Goal: Task Accomplishment & Management: Manage account settings

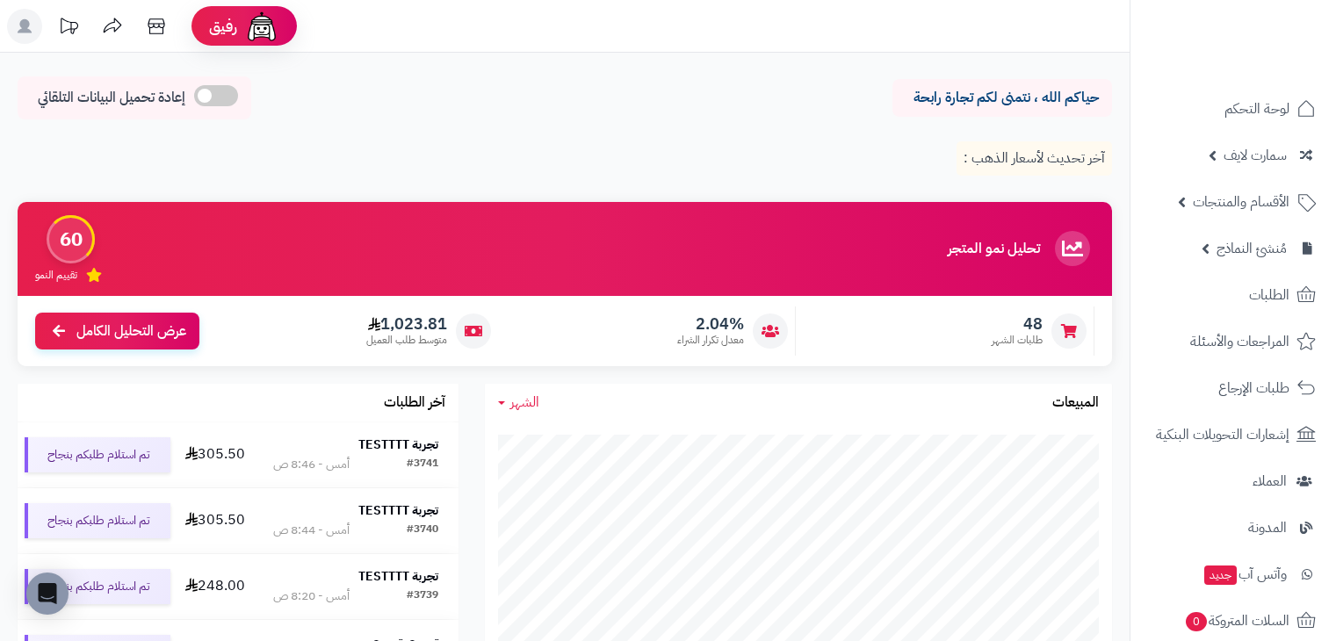
scroll to position [351, 0]
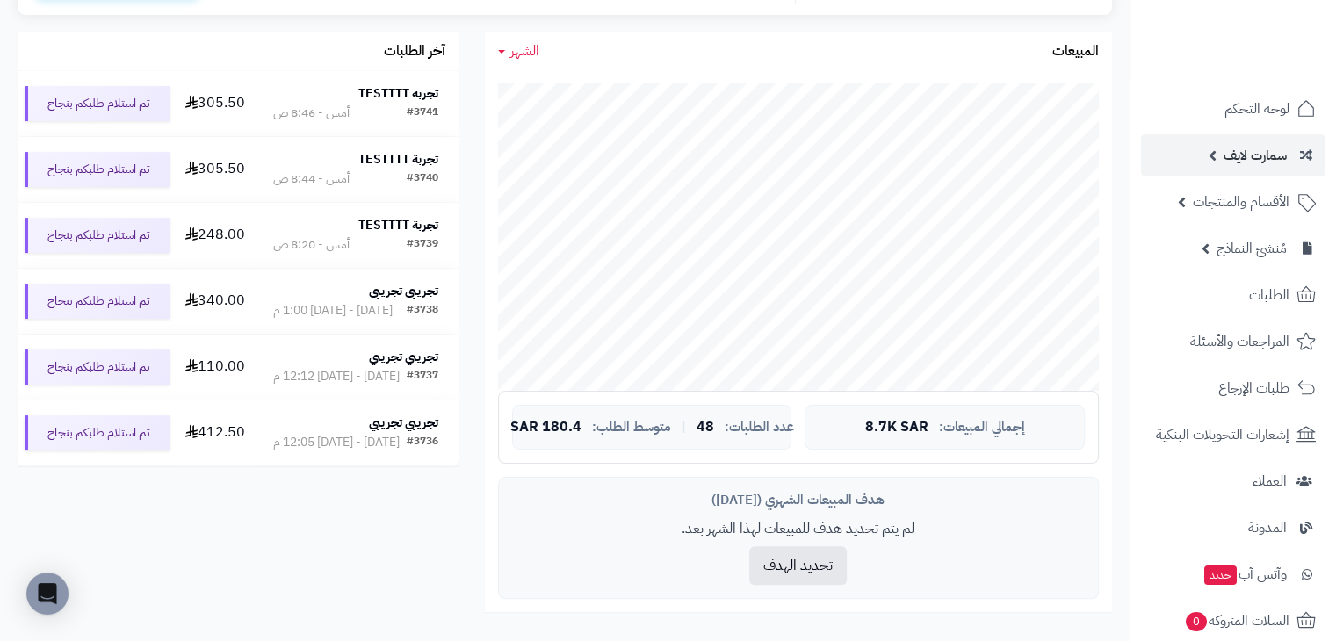
click at [1238, 163] on span "سمارت لايف" at bounding box center [1255, 155] width 63 height 25
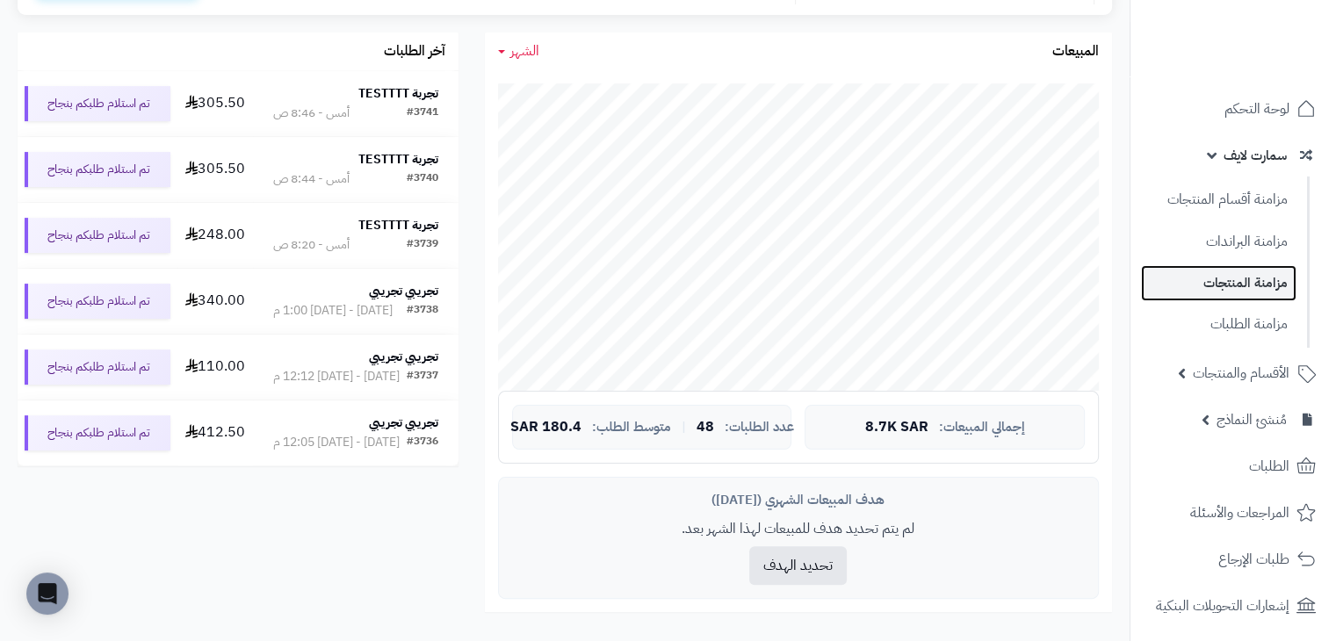
click at [1233, 286] on link "مزامنة المنتجات" at bounding box center [1218, 283] width 155 height 36
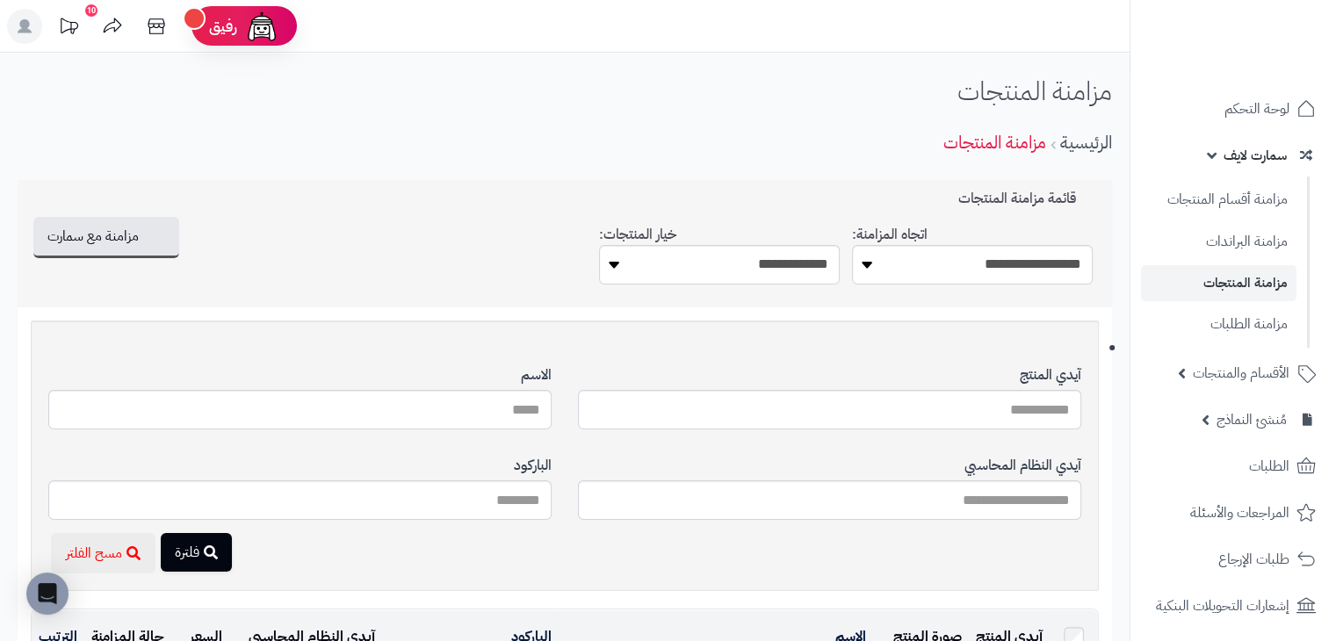
click at [553, 117] on div "مزامنة المنتجات الرئيسية مزامنة المنتجات" at bounding box center [565, 121] width 1130 height 90
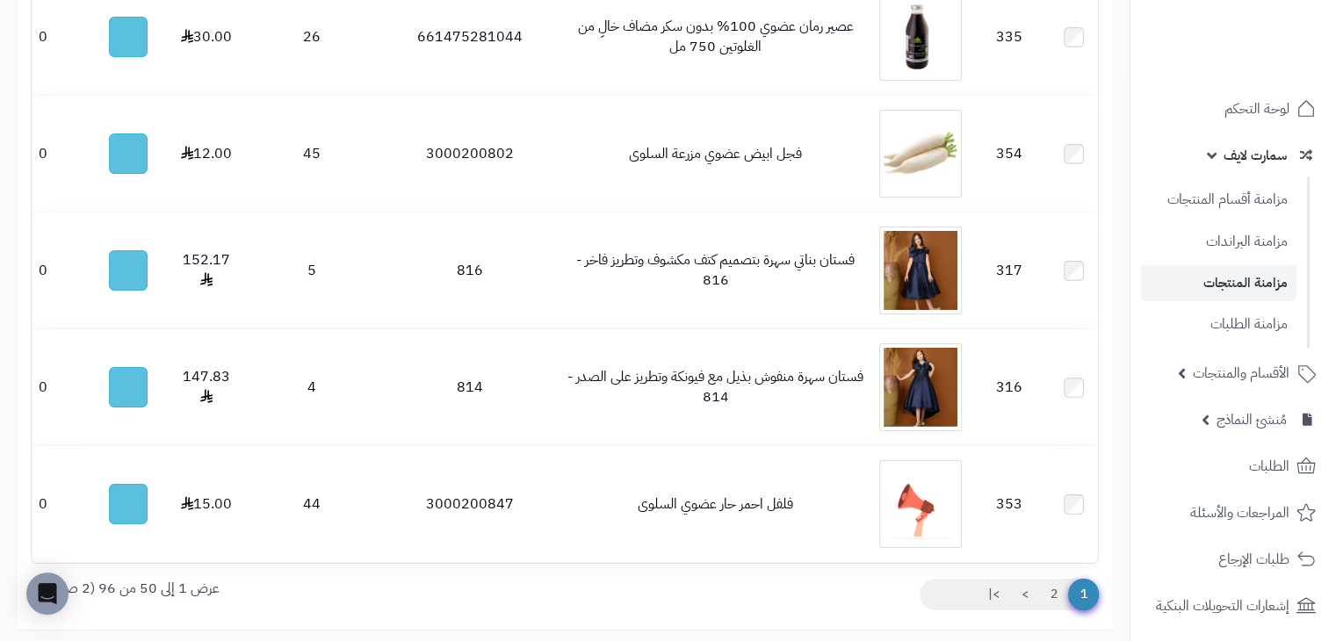
scroll to position [6094, 0]
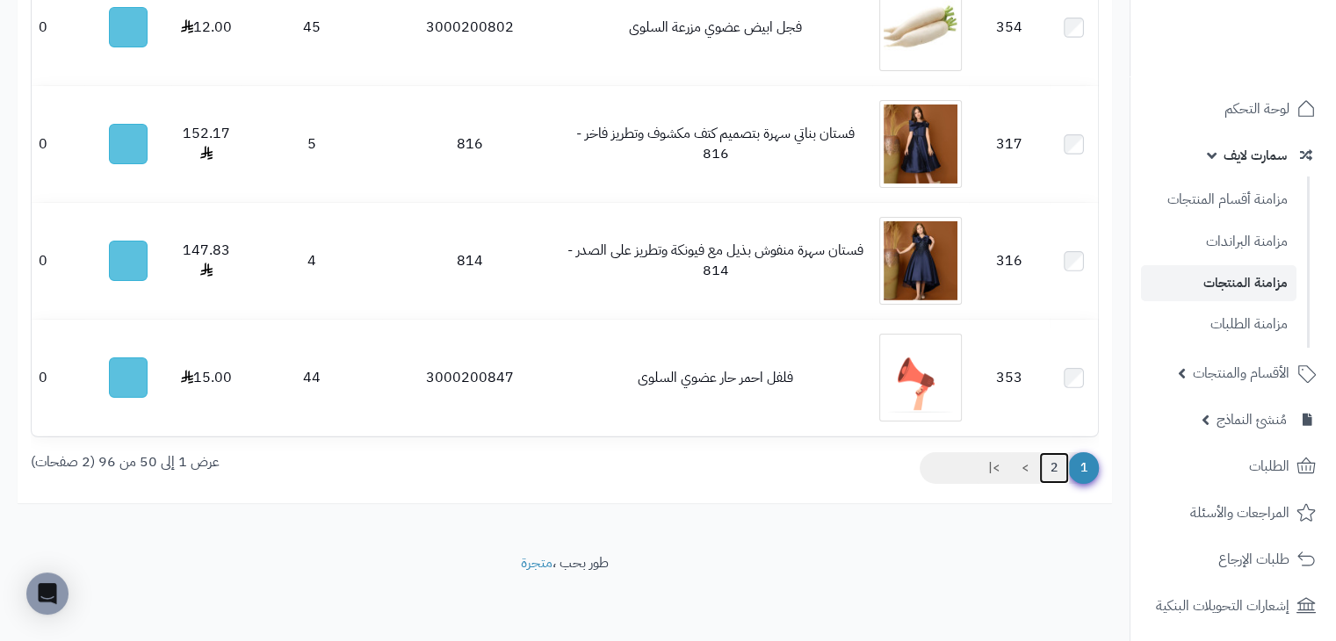
click at [1053, 467] on link "2" at bounding box center [1054, 468] width 30 height 32
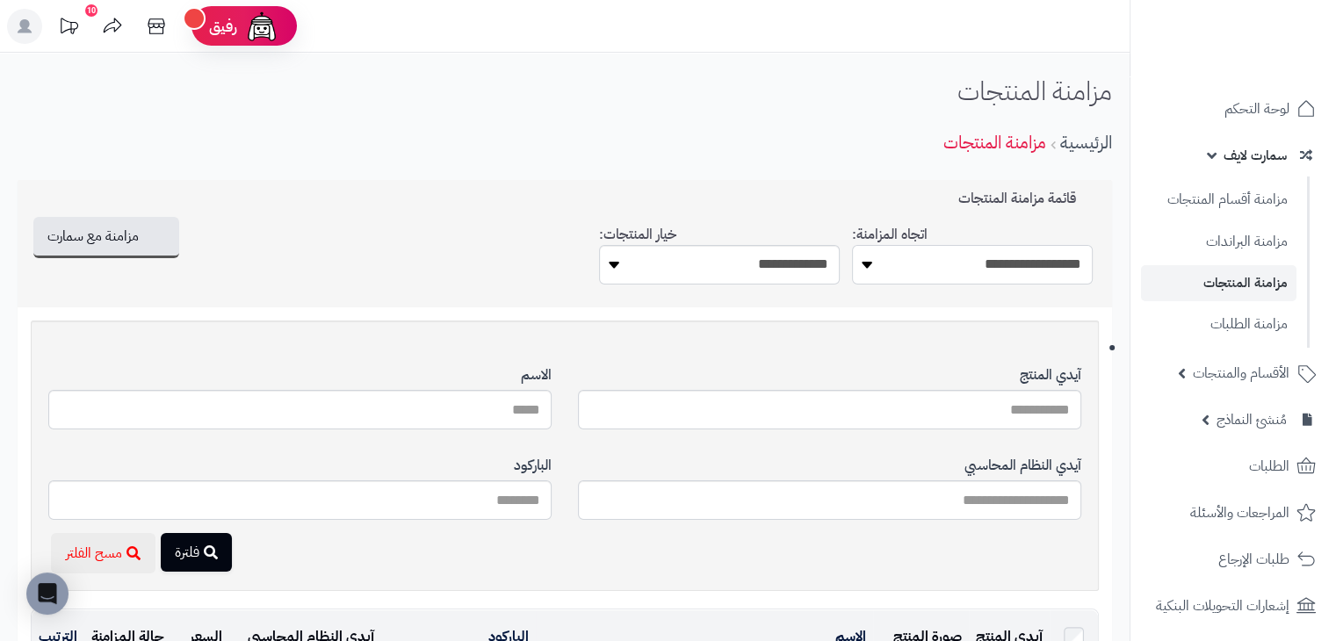
click at [896, 272] on select "**********" at bounding box center [972, 265] width 241 height 40
select select "*********"
click at [852, 245] on select "**********" at bounding box center [972, 265] width 241 height 40
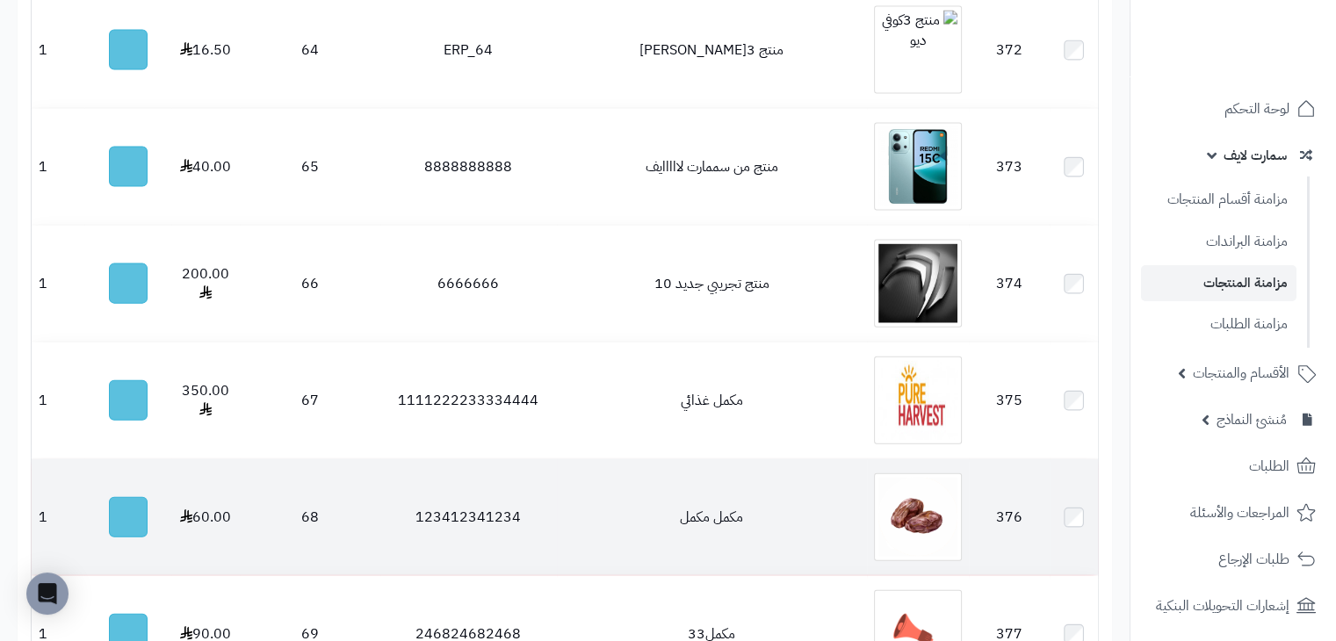
scroll to position [3689, 0]
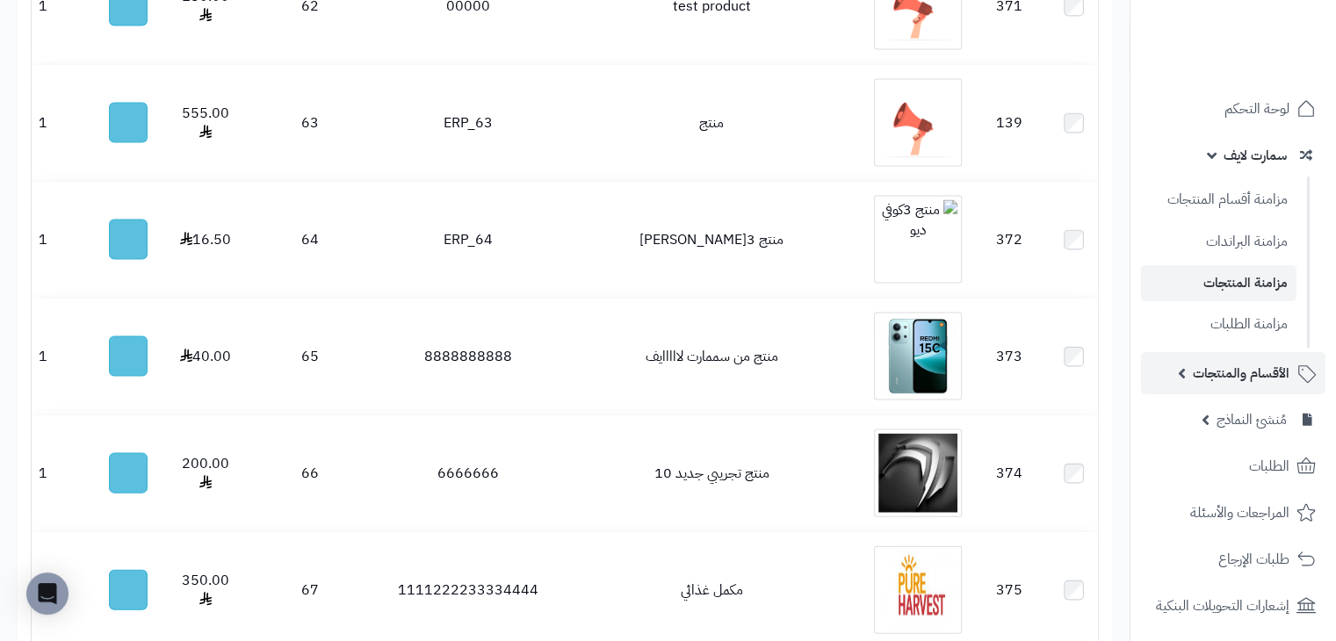
click at [1230, 383] on span "الأقسام والمنتجات" at bounding box center [1241, 373] width 97 height 25
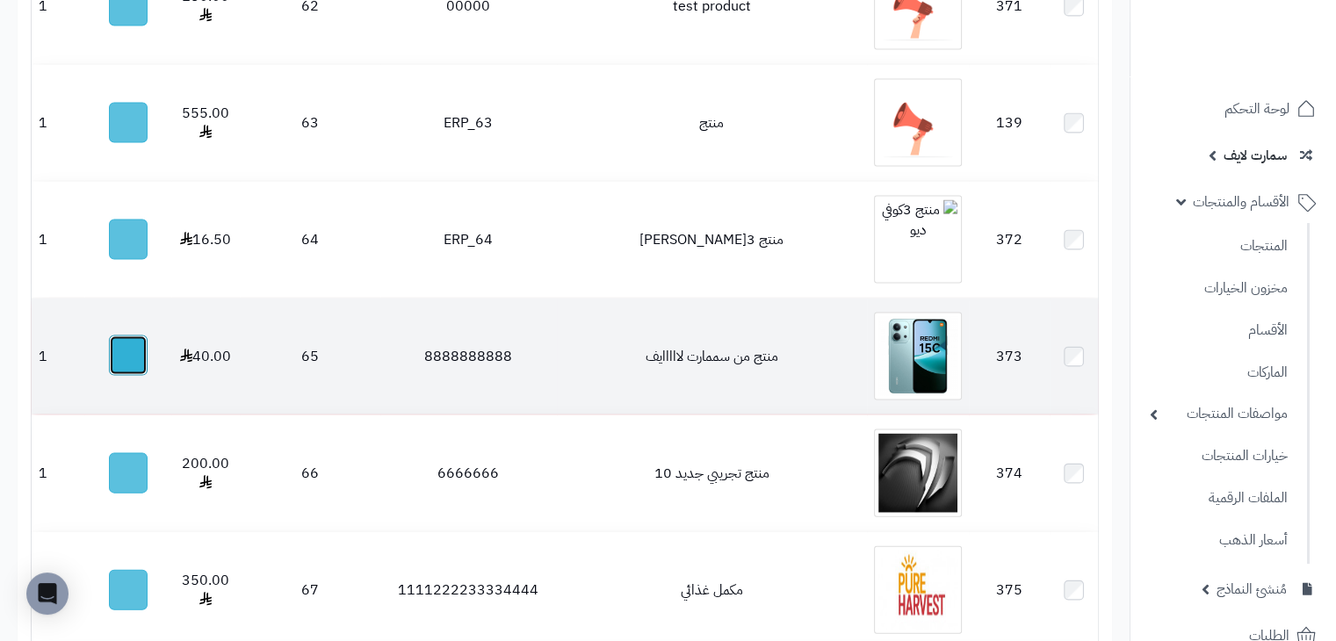
click at [118, 376] on button "button" at bounding box center [128, 356] width 39 height 40
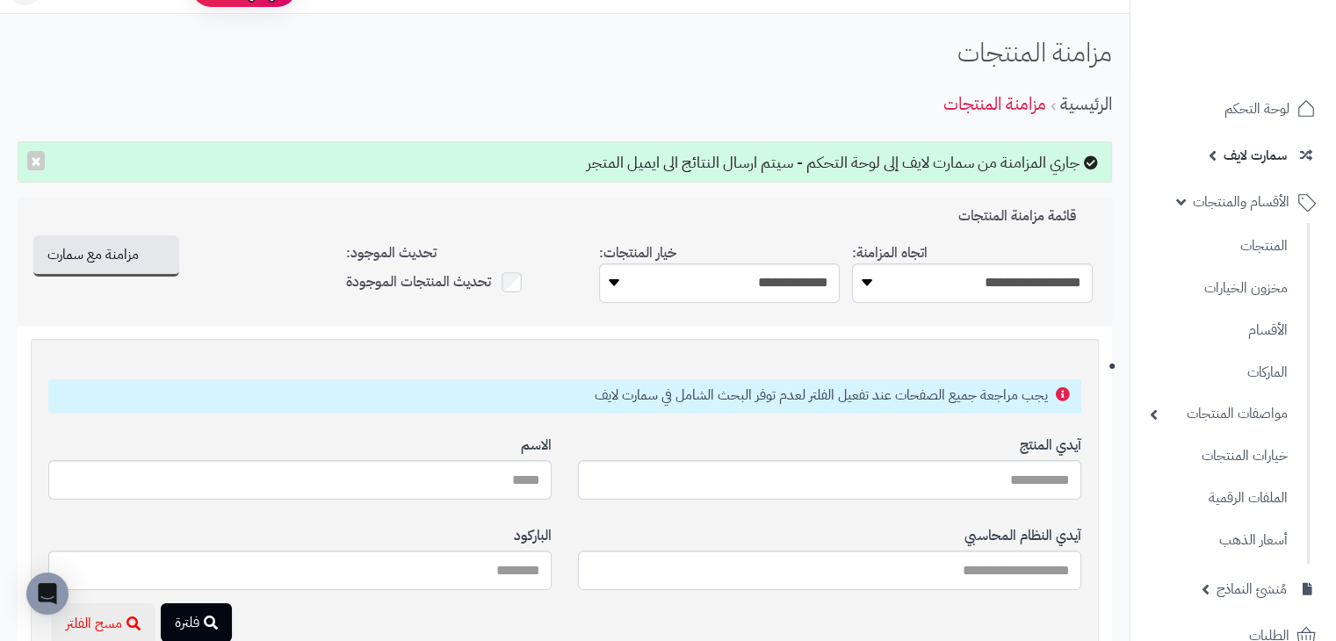
scroll to position [0, 0]
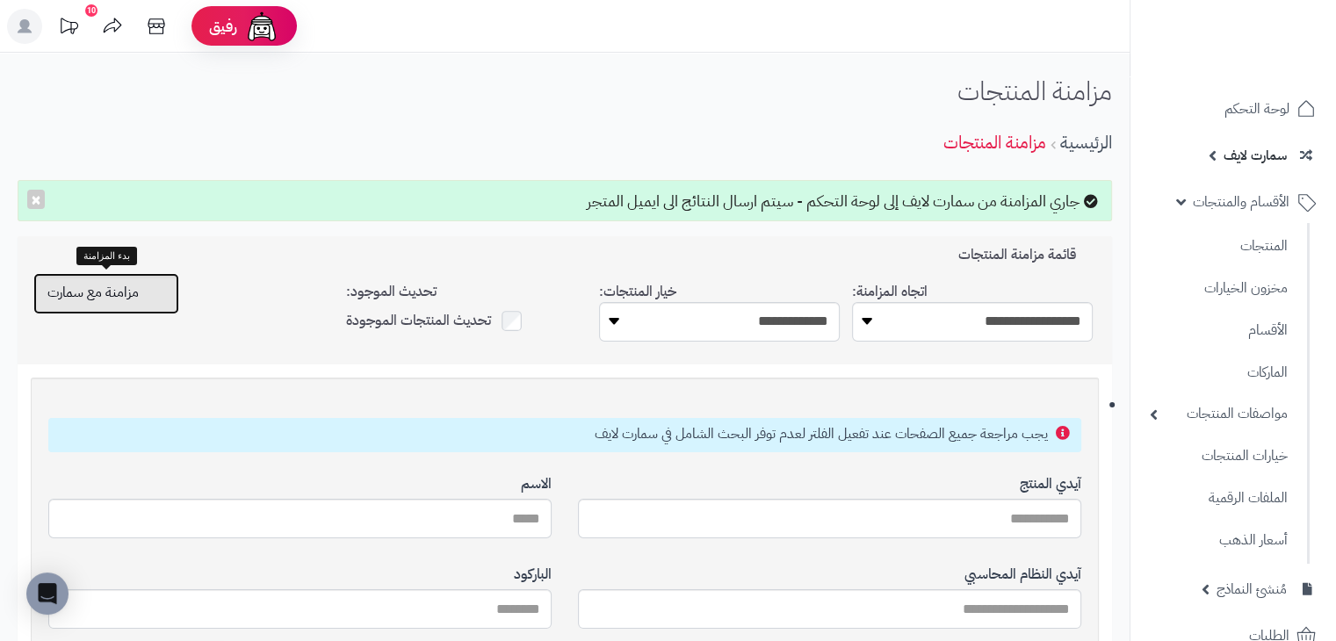
click at [122, 302] on span "مزامنة مع سمارت" at bounding box center [92, 292] width 91 height 21
click at [603, 153] on div "الرئيسية مزامنة المنتجات" at bounding box center [565, 143] width 1095 height 48
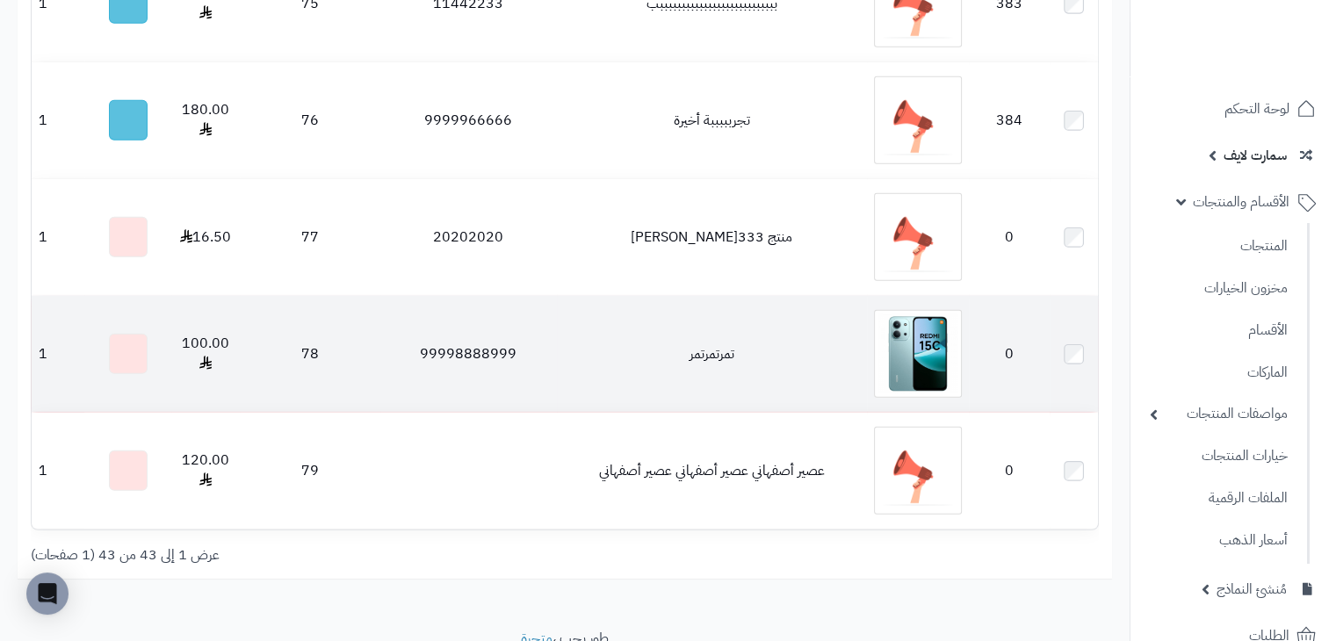
scroll to position [5364, 0]
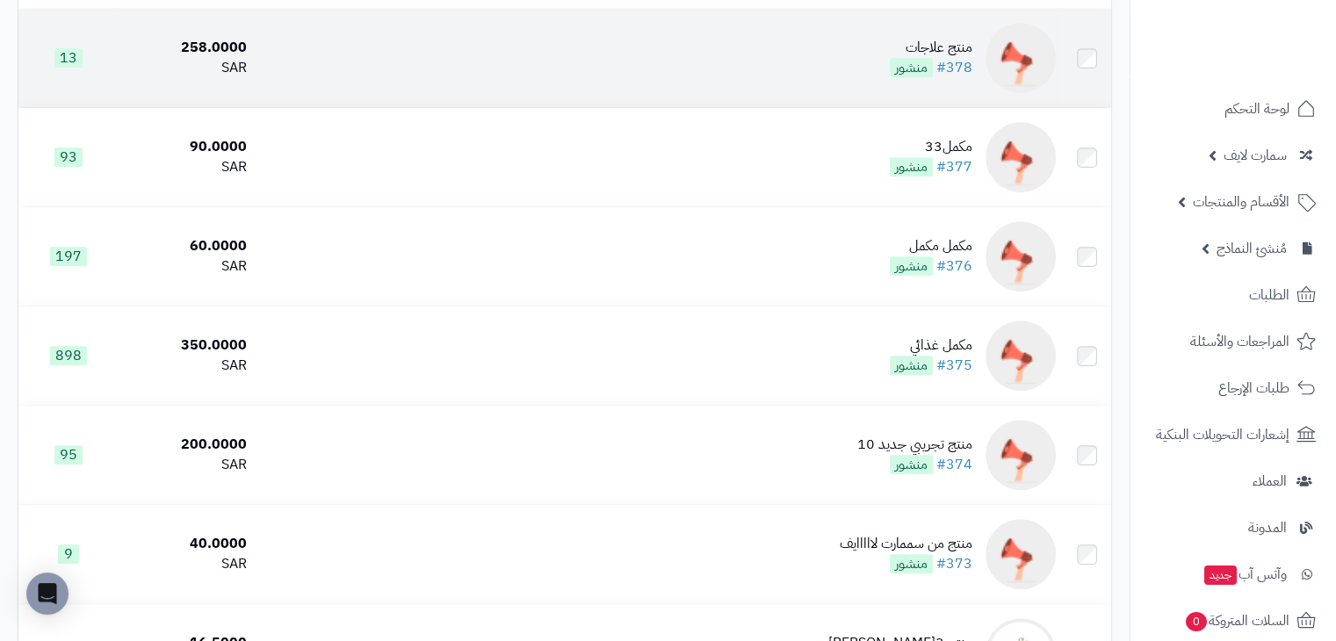
scroll to position [791, 0]
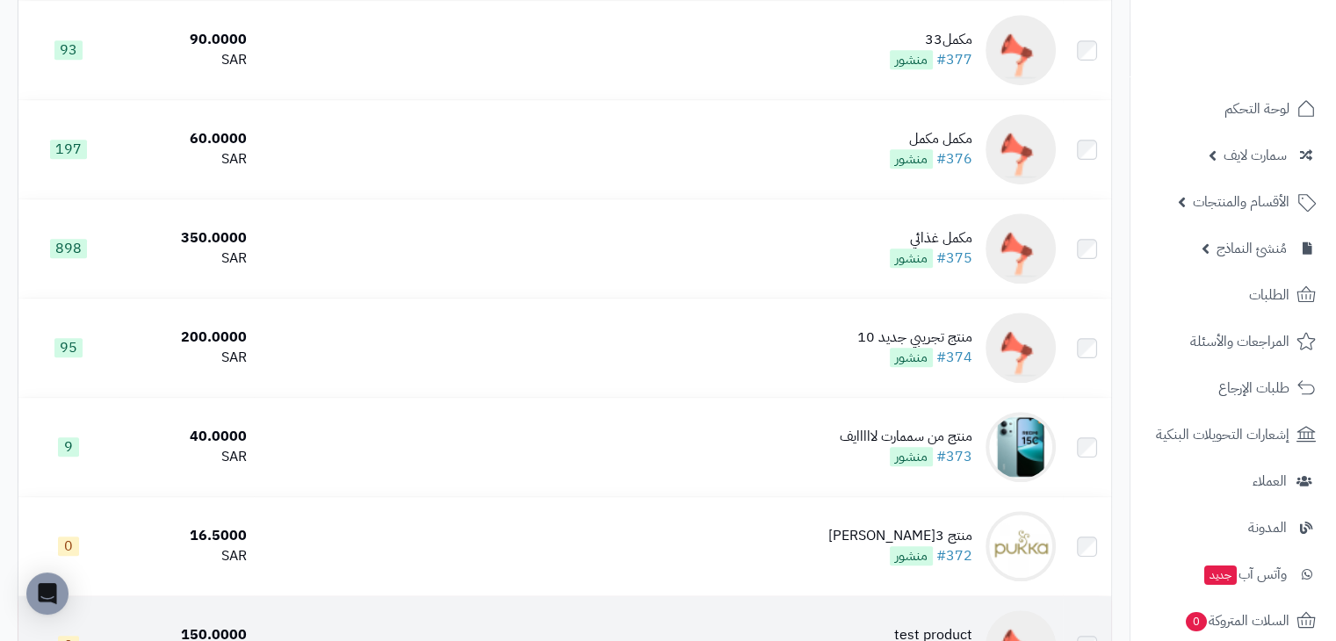
scroll to position [1054, 0]
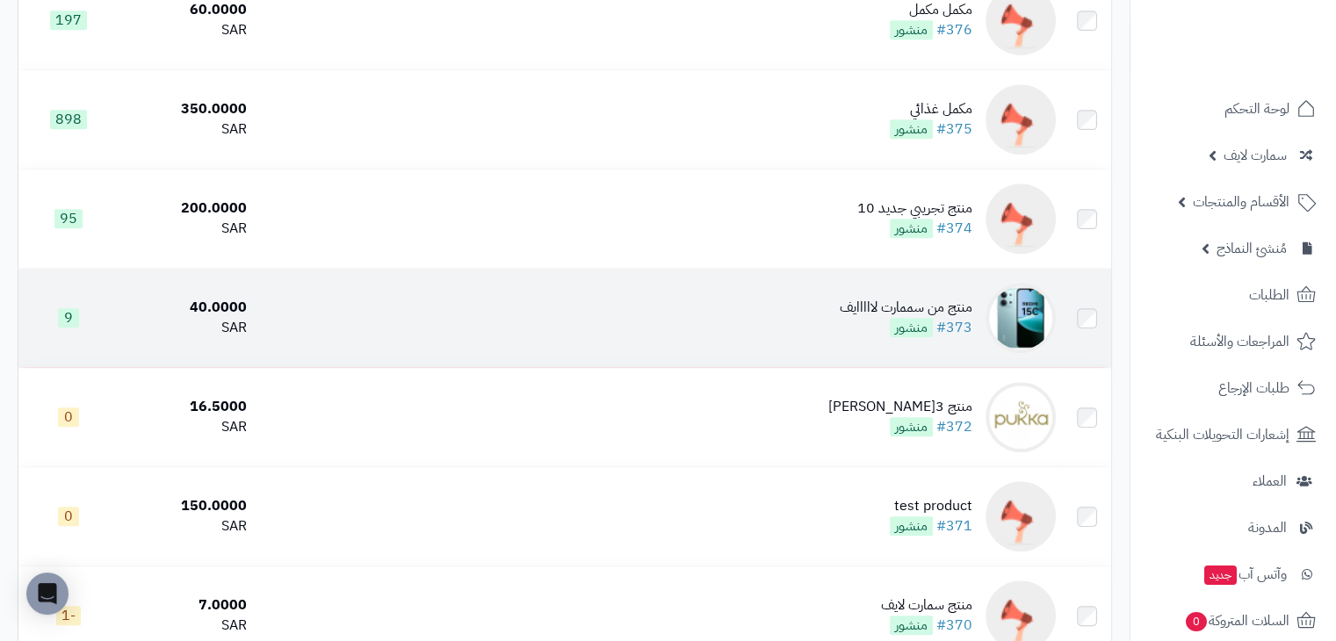
click at [765, 315] on td "منتج من سممارت لااااايف #373 منشور" at bounding box center [658, 318] width 809 height 98
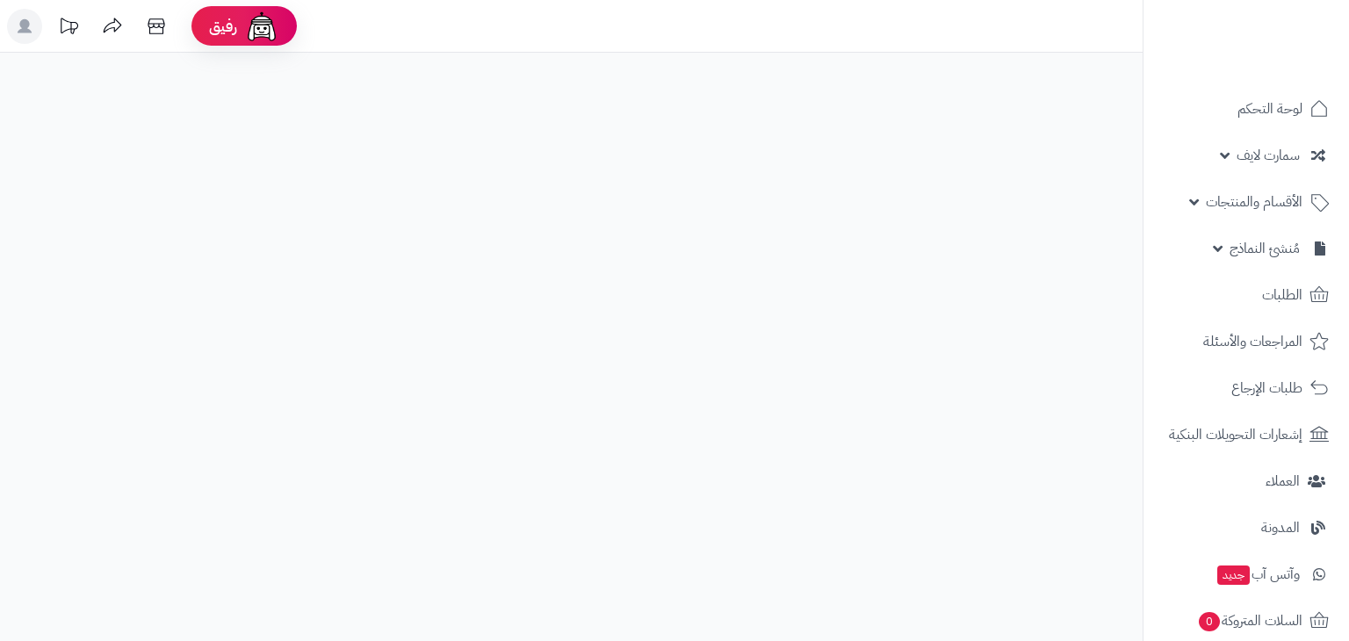
select select
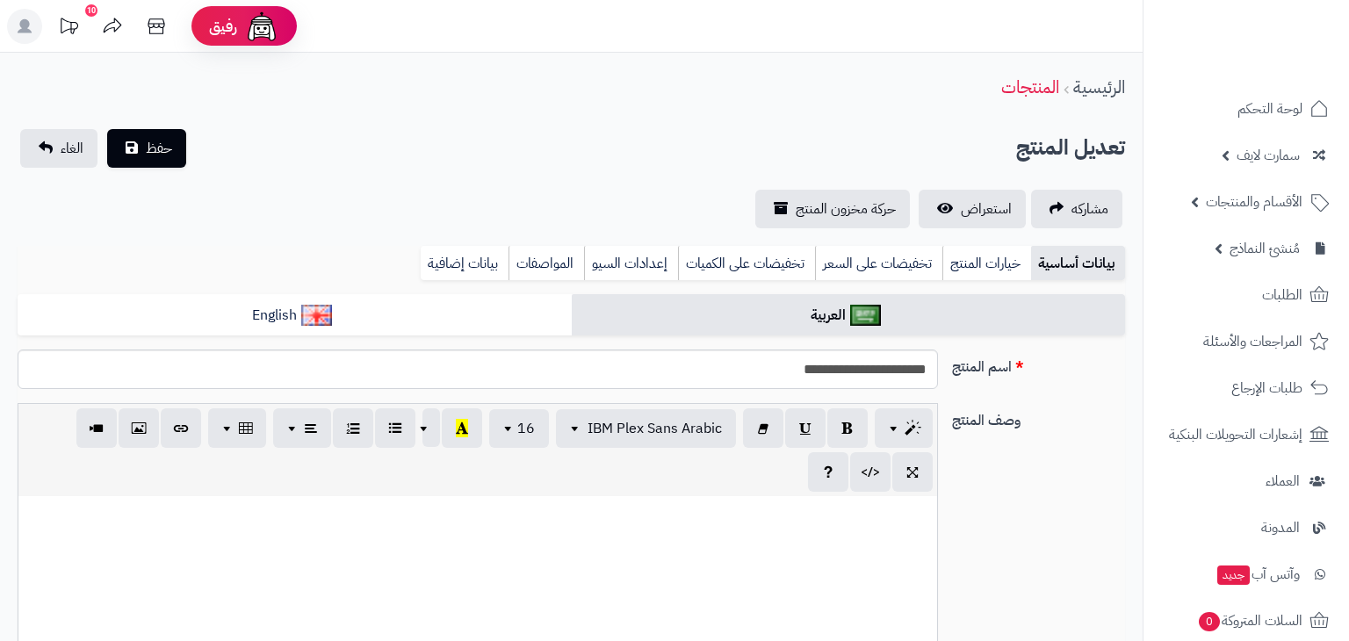
type input "*****"
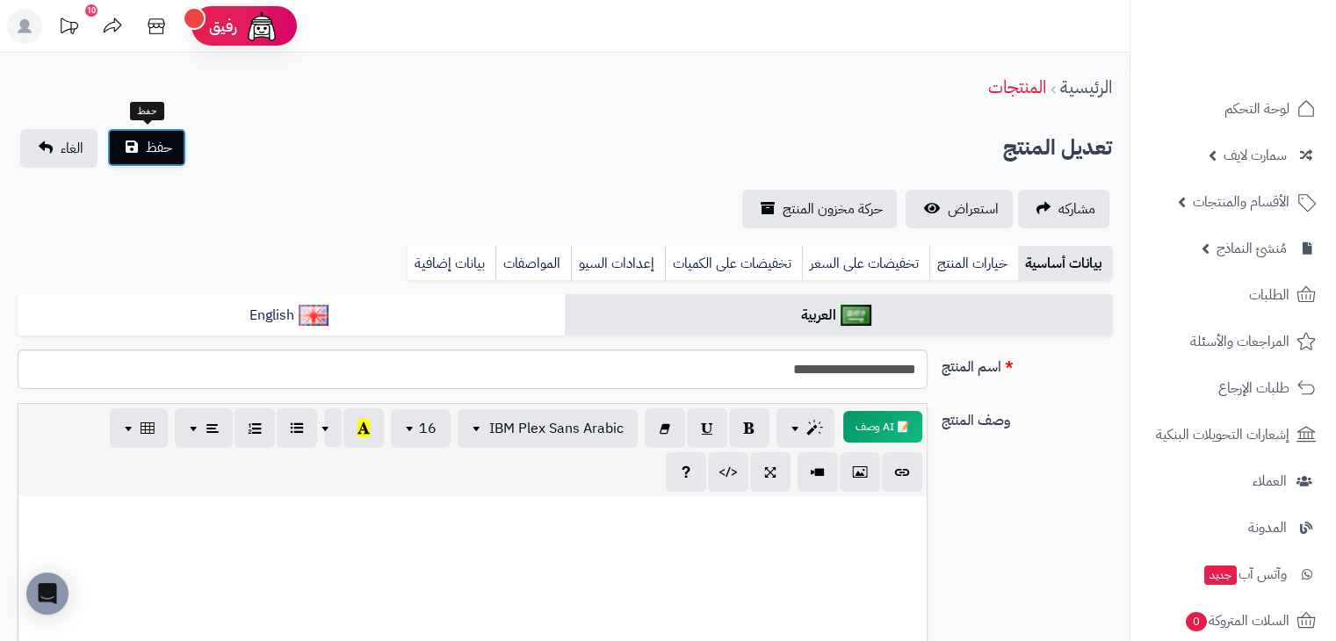
click at [141, 141] on button "حفظ" at bounding box center [146, 147] width 79 height 39
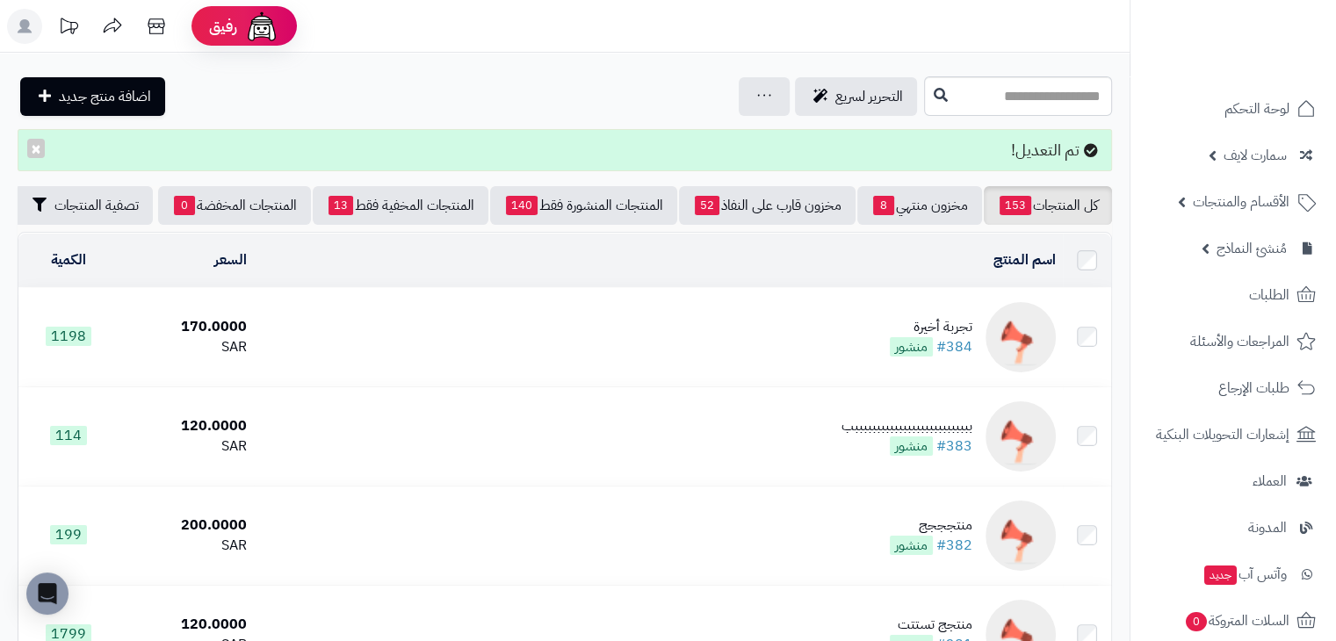
click at [830, 347] on td "تجربة أخيرة #384 منشور" at bounding box center [658, 337] width 809 height 98
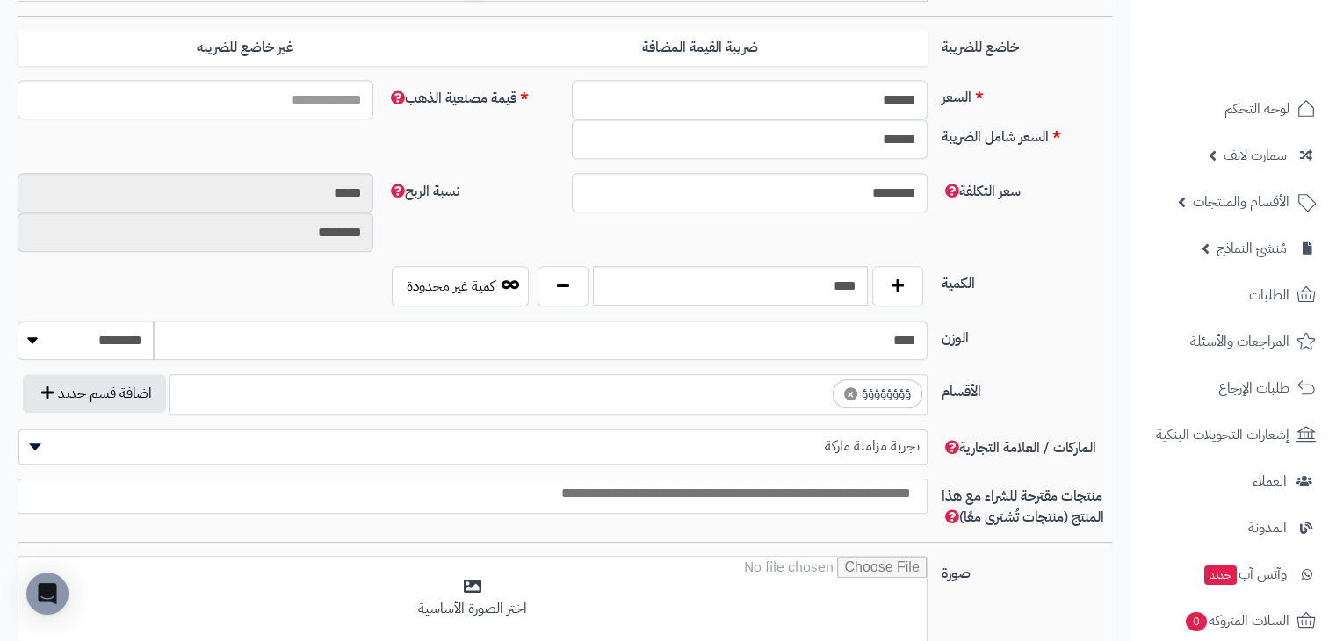
scroll to position [966, 0]
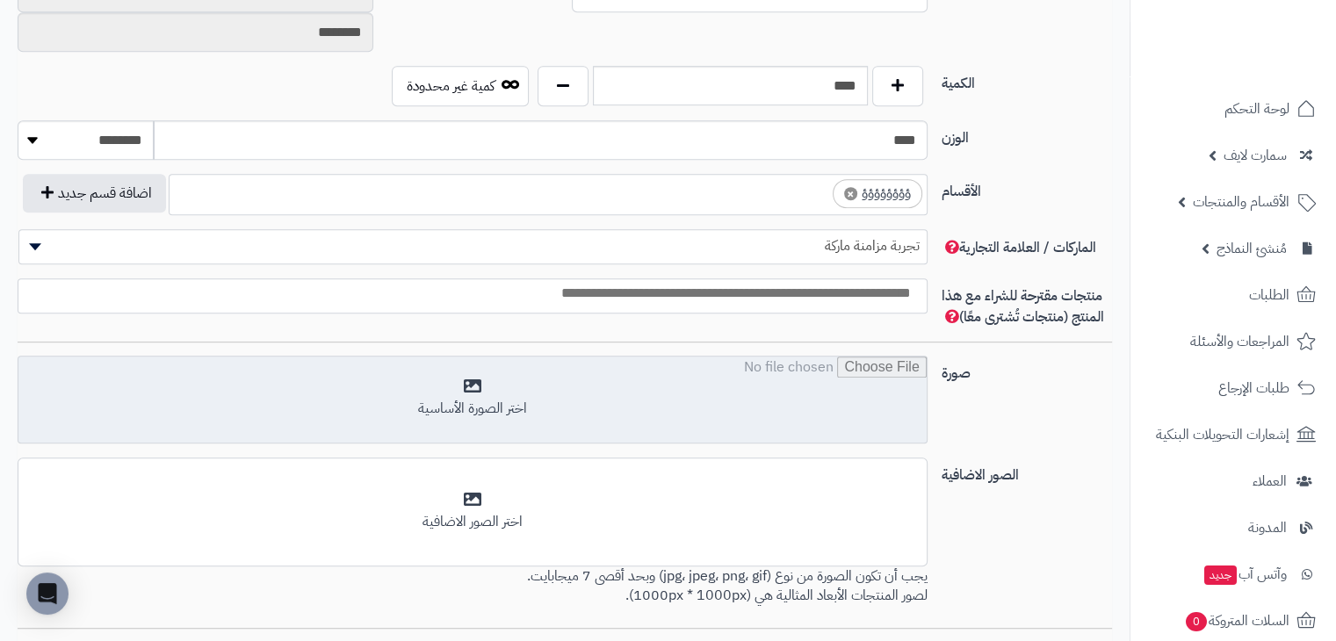
click at [659, 396] on input "file" at bounding box center [472, 401] width 908 height 88
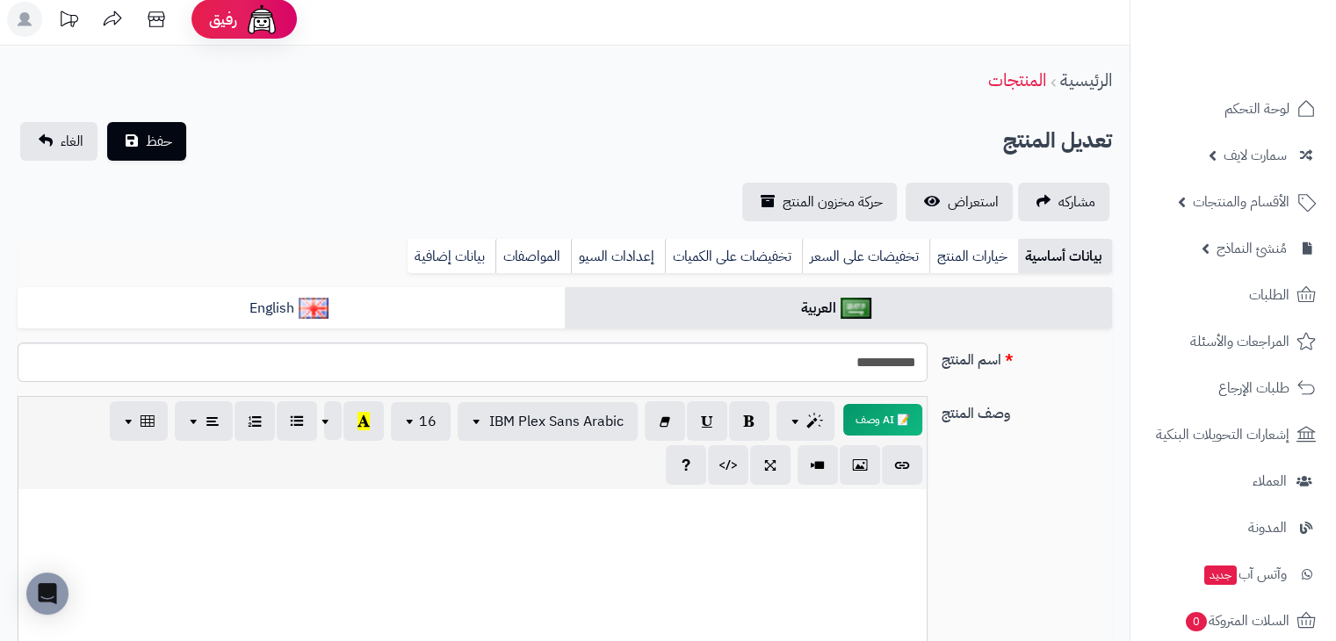
scroll to position [0, 0]
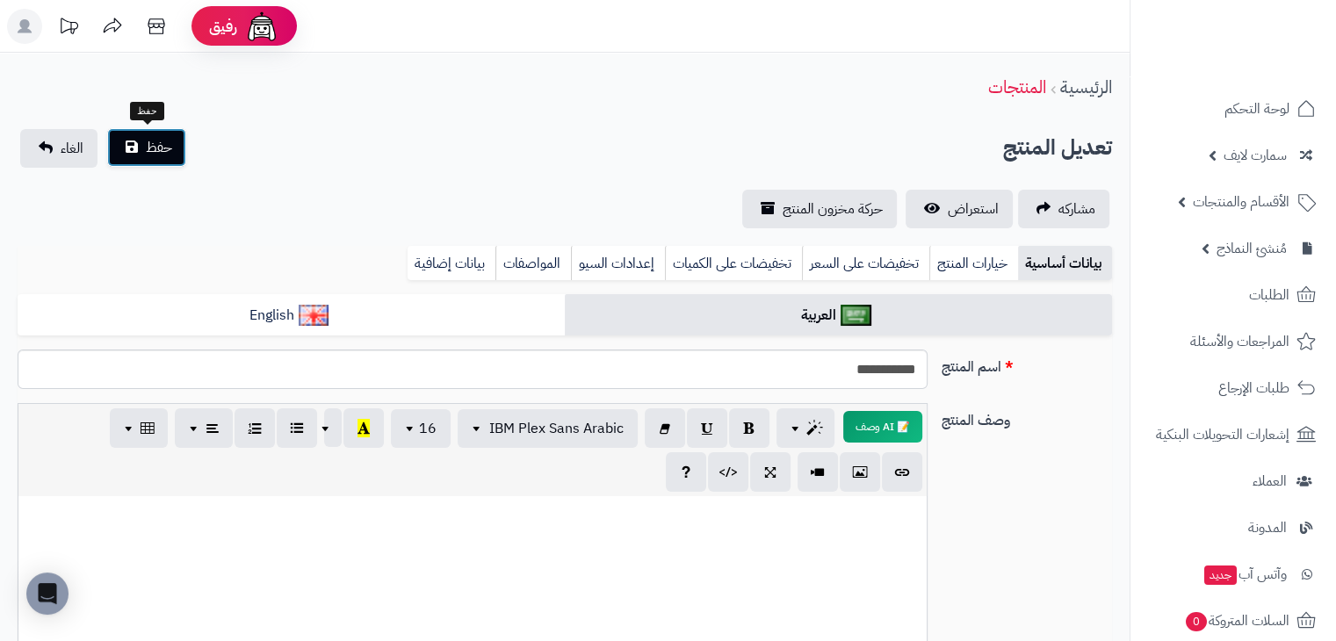
click at [155, 141] on span "حفظ" at bounding box center [159, 147] width 26 height 21
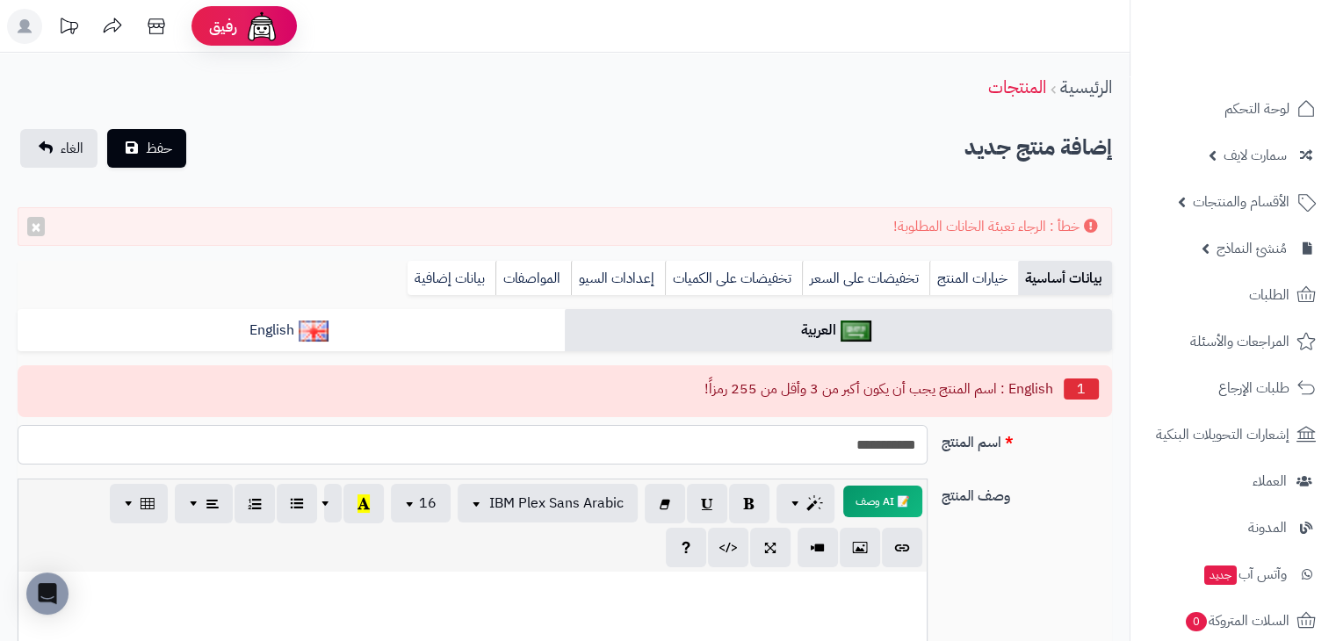
click at [885, 447] on input "**********" at bounding box center [473, 445] width 910 height 40
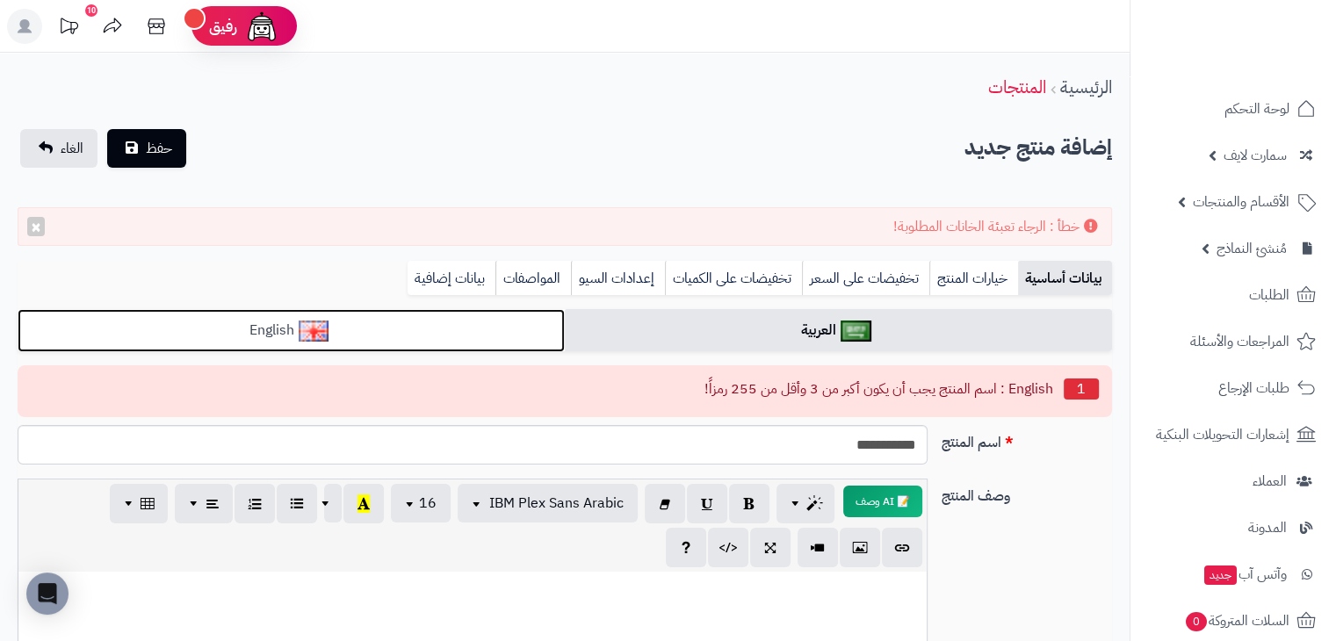
click at [524, 339] on link "English" at bounding box center [291, 330] width 547 height 43
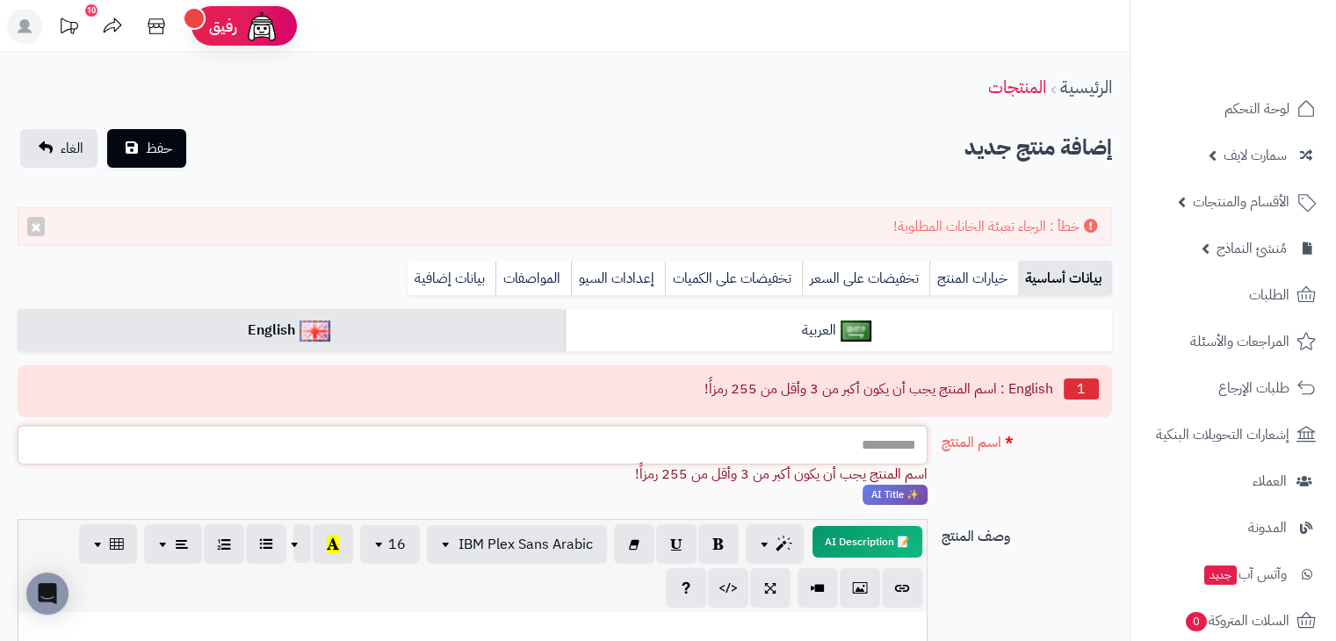
click at [894, 446] on input "اسم المنتج" at bounding box center [473, 445] width 910 height 40
click at [868, 449] on input "اسم المنتج" at bounding box center [473, 445] width 910 height 40
paste input "**********"
type input "**********"
click at [164, 149] on span "حفظ" at bounding box center [159, 147] width 26 height 21
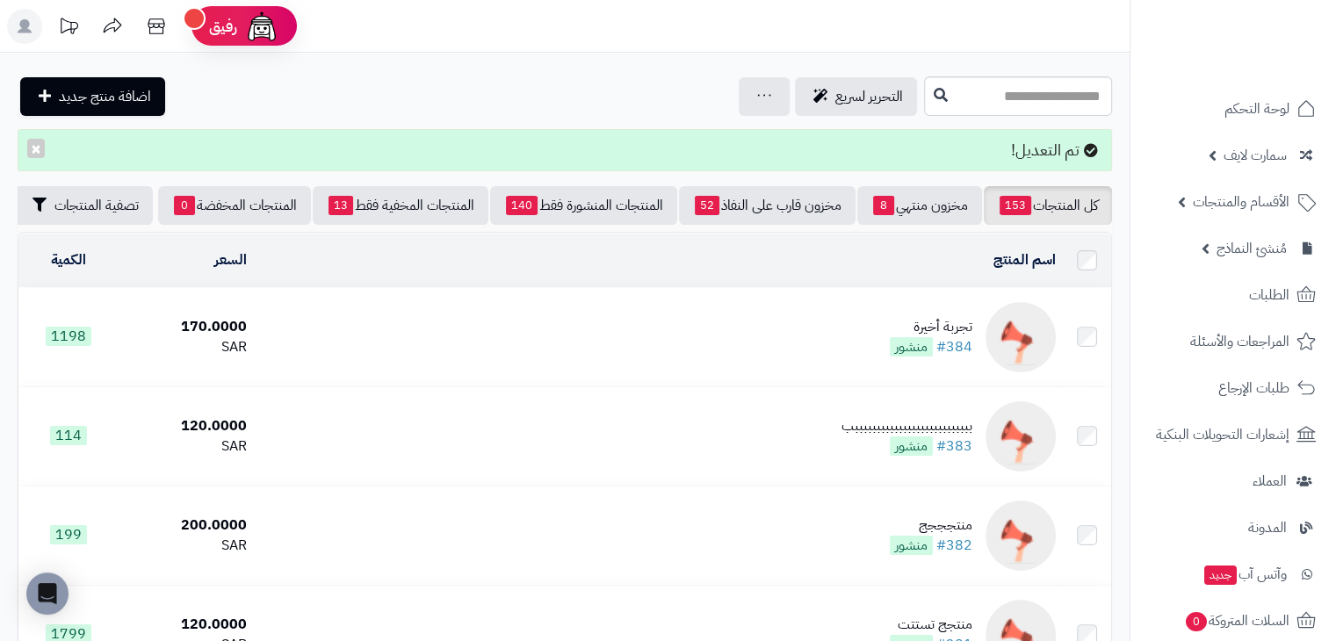
click at [437, 29] on header "رفيق ! الطلبات معالجة مكتمل إرجاع المنتجات العملاء المتواجدون الان 93 عملاء منت…" at bounding box center [668, 26] width 1336 height 53
click at [737, 350] on td "تجربة أخيرة #384 منشور" at bounding box center [658, 337] width 809 height 98
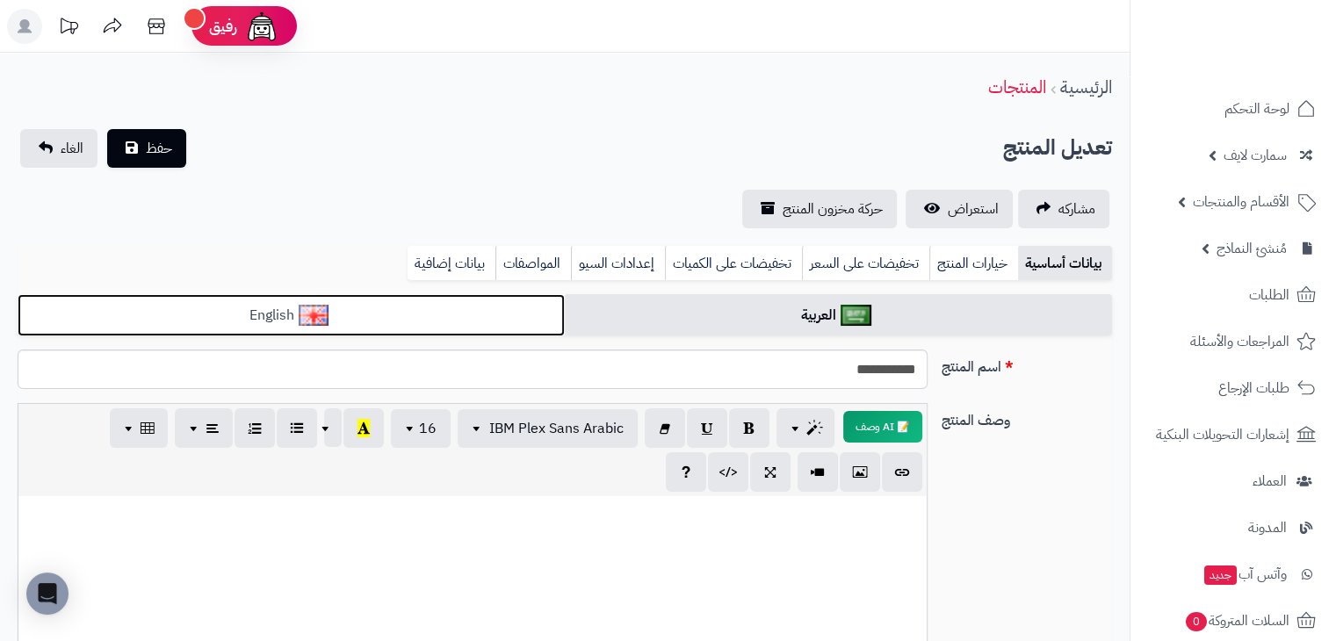
click at [444, 318] on link "English" at bounding box center [291, 315] width 547 height 43
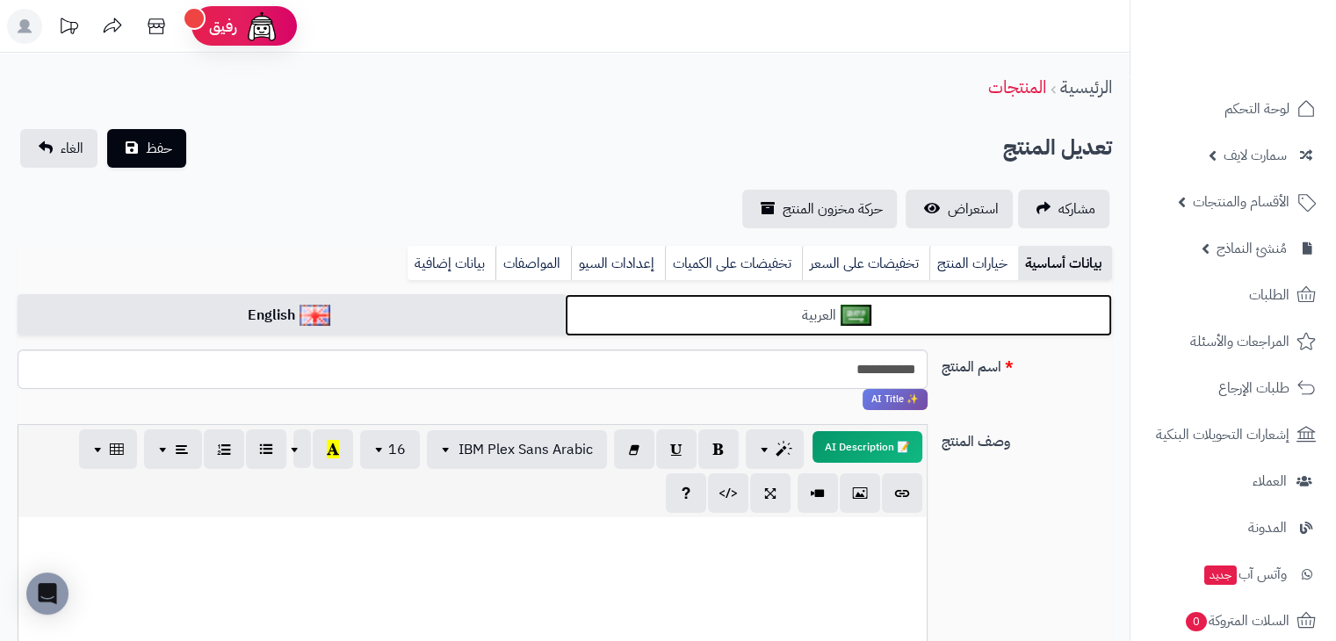
click at [676, 300] on link "العربية" at bounding box center [838, 315] width 547 height 43
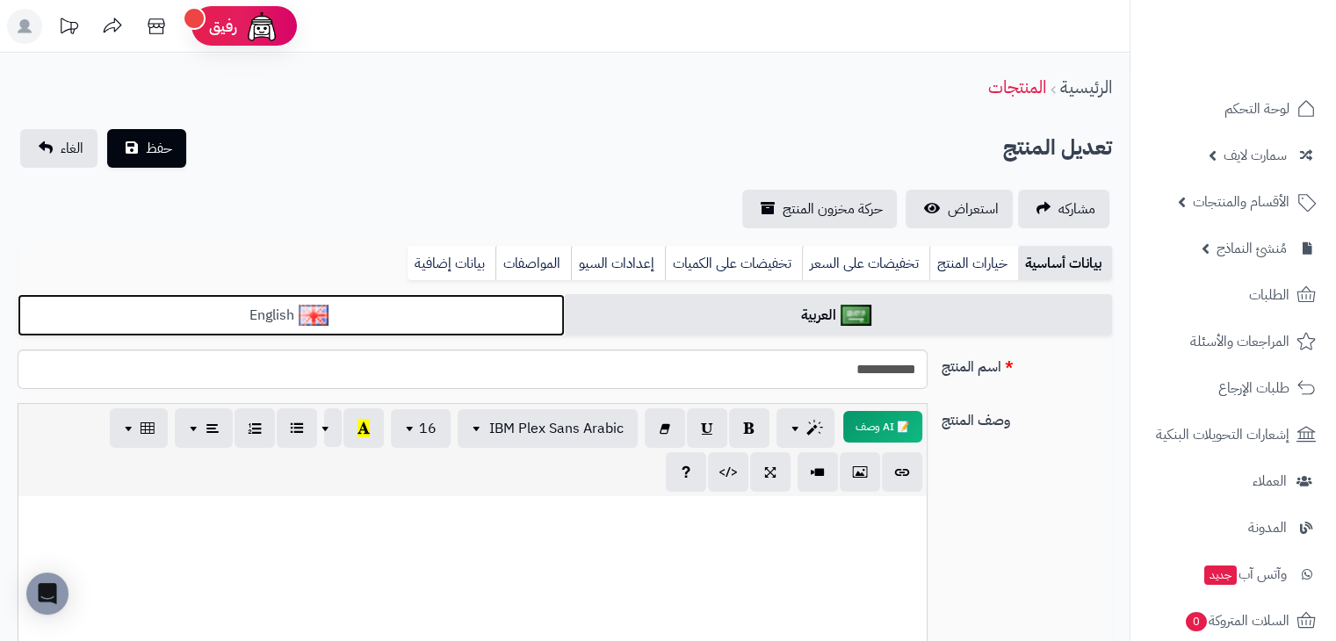
click at [471, 310] on link "English" at bounding box center [291, 315] width 547 height 43
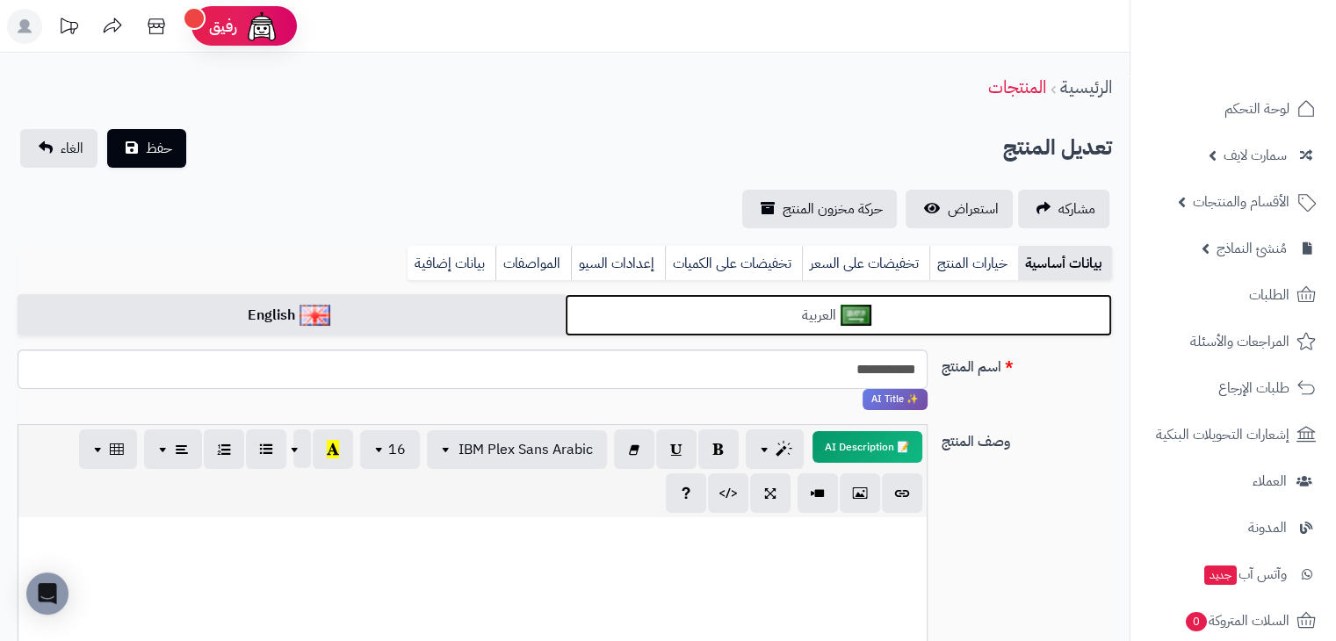
click at [715, 307] on link "العربية" at bounding box center [838, 315] width 547 height 43
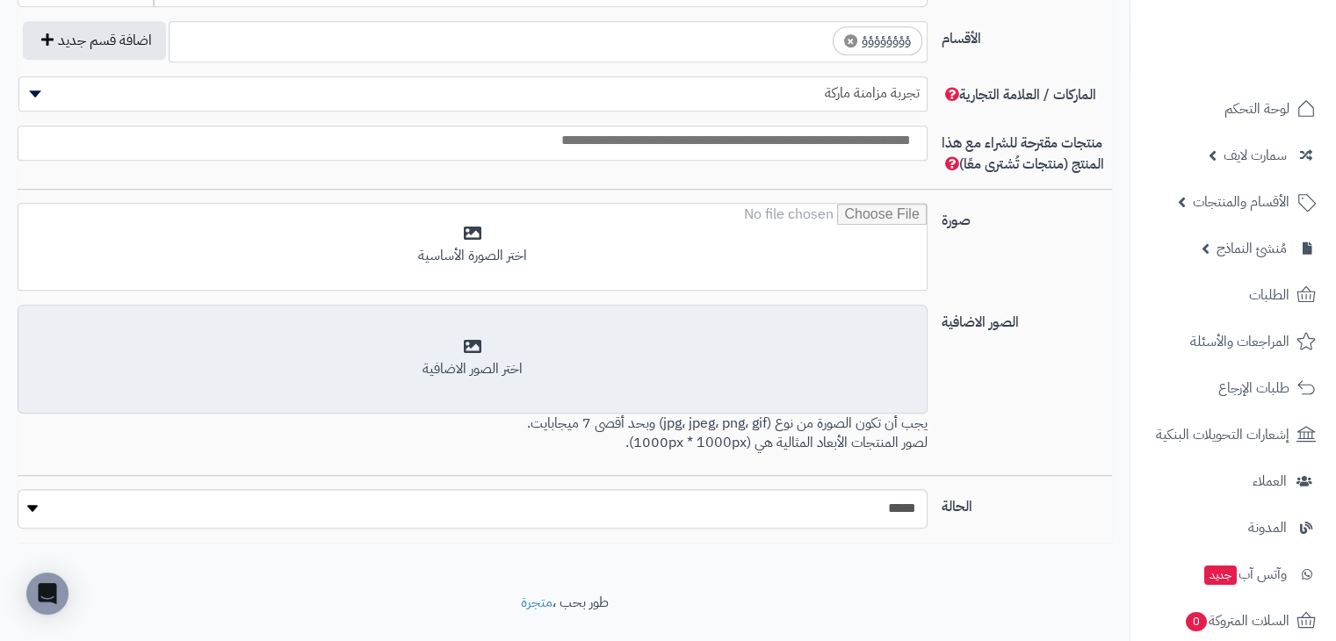
scroll to position [1142, 0]
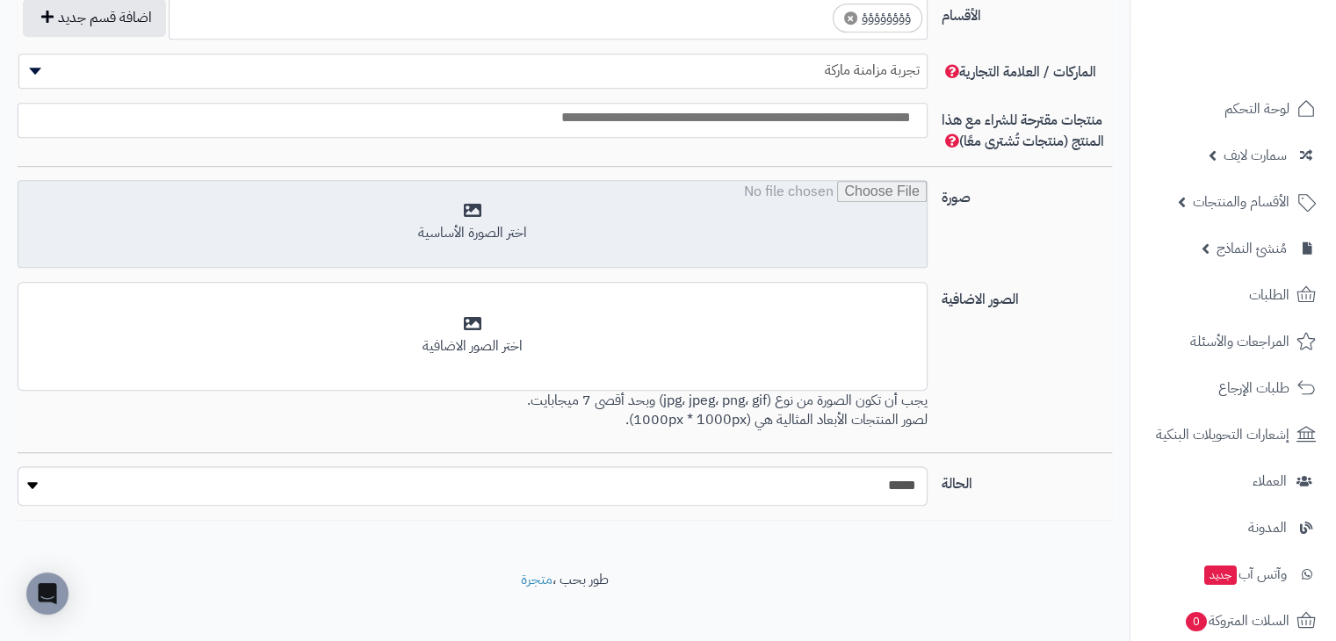
click at [755, 240] on input "file" at bounding box center [472, 225] width 908 height 88
click at [680, 232] on input "file" at bounding box center [472, 225] width 908 height 88
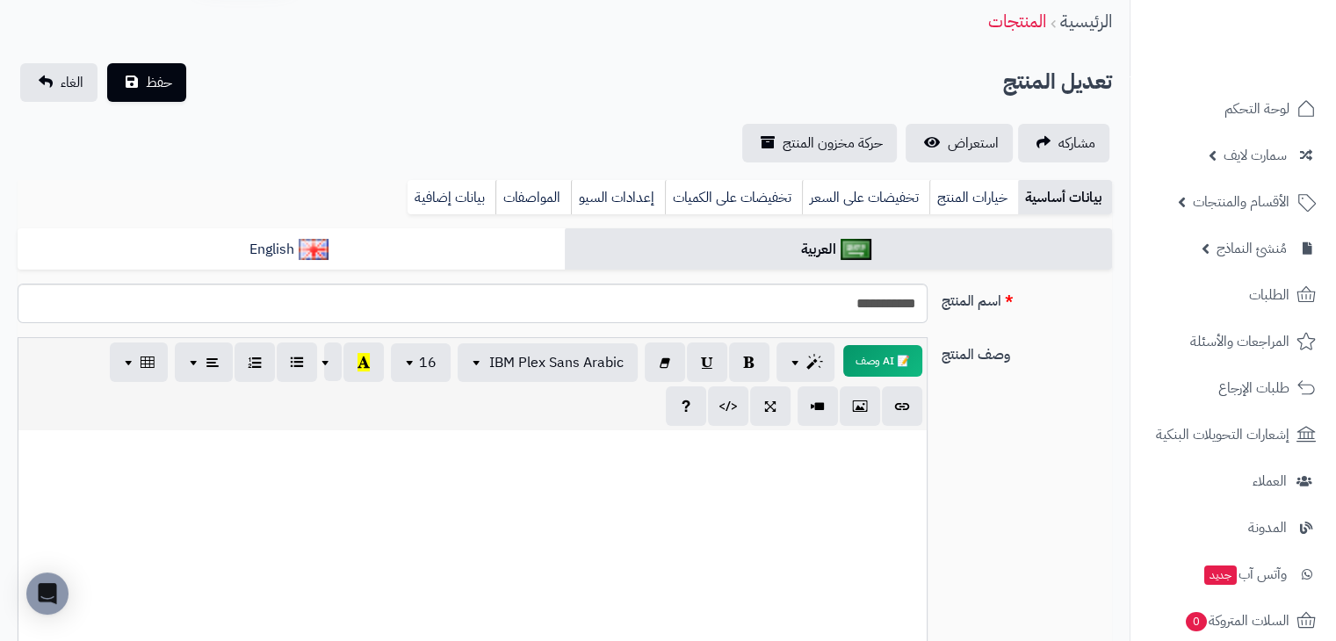
scroll to position [0, 0]
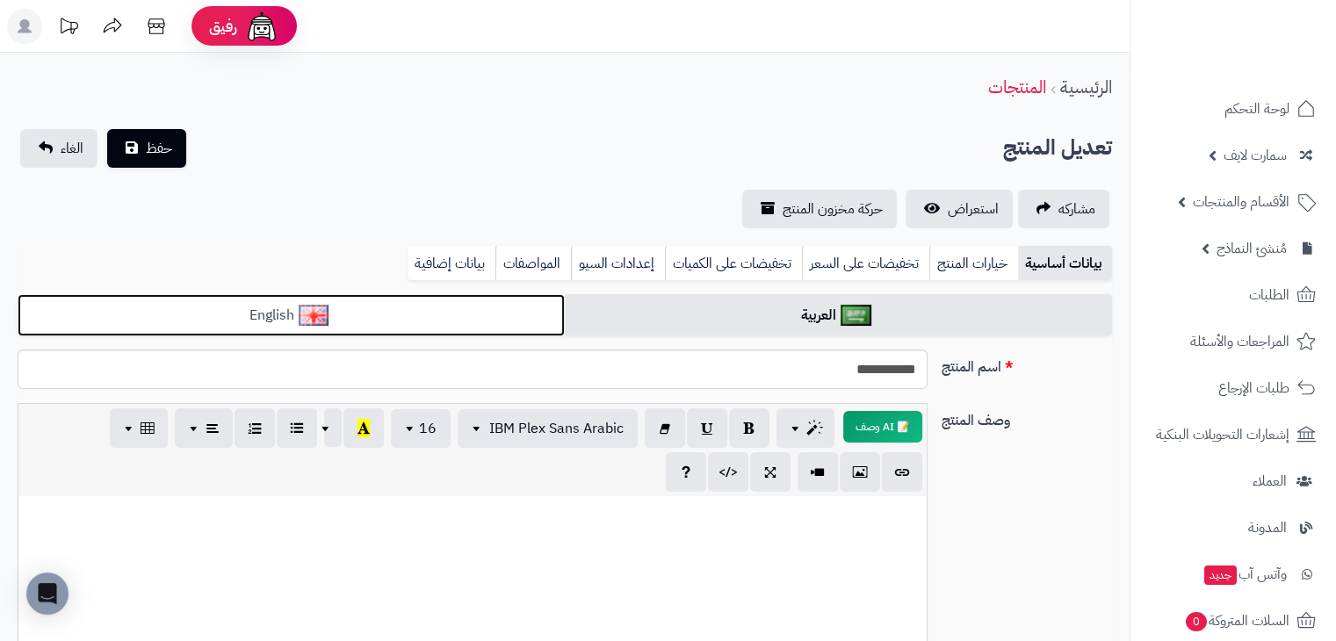
click at [499, 311] on link "English" at bounding box center [291, 315] width 547 height 43
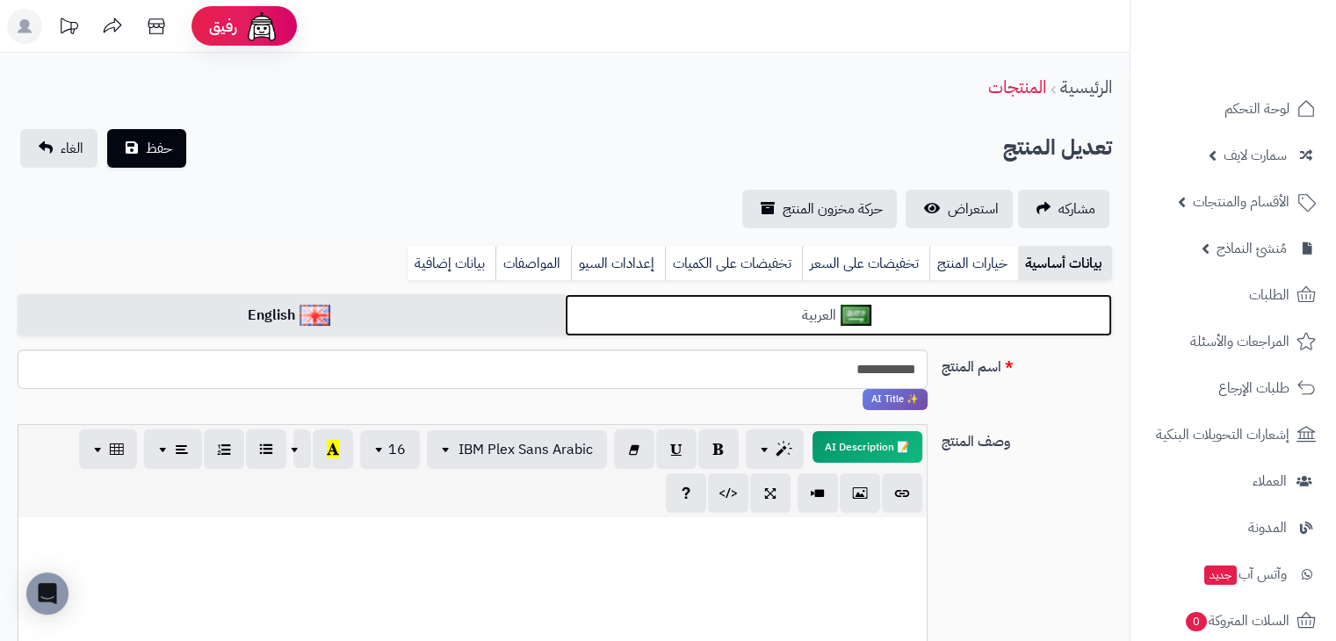
click at [731, 298] on link "العربية" at bounding box center [838, 315] width 547 height 43
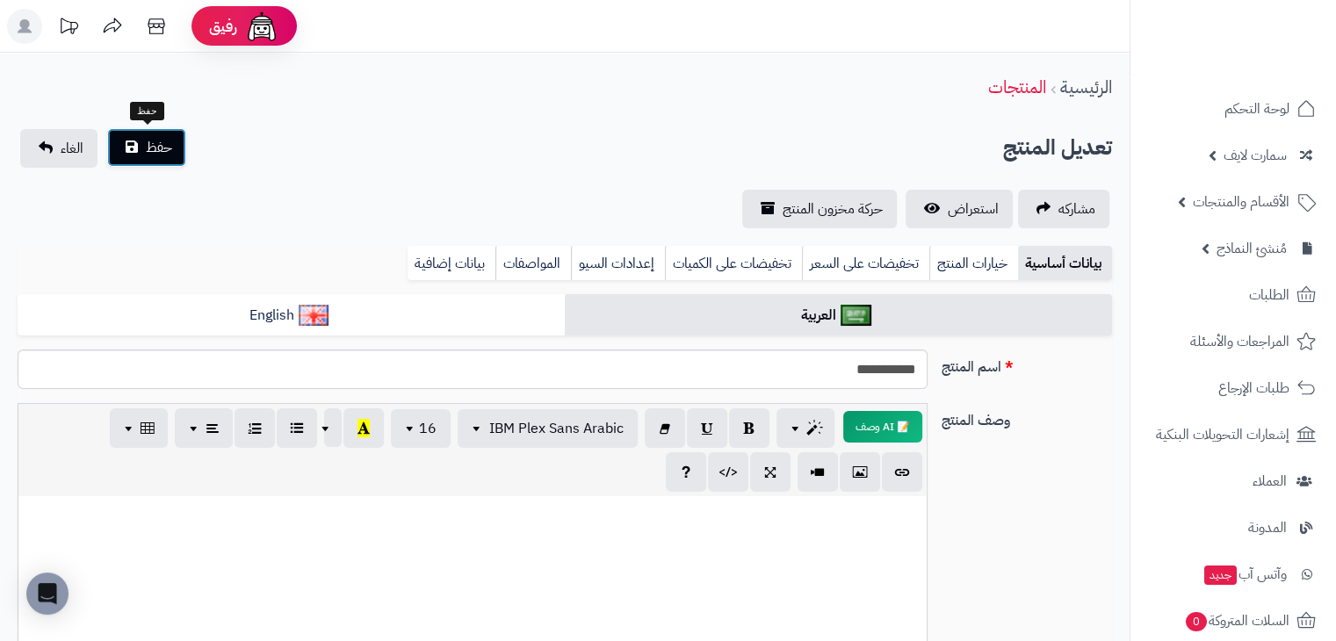
click at [137, 154] on button "حفظ" at bounding box center [146, 147] width 79 height 39
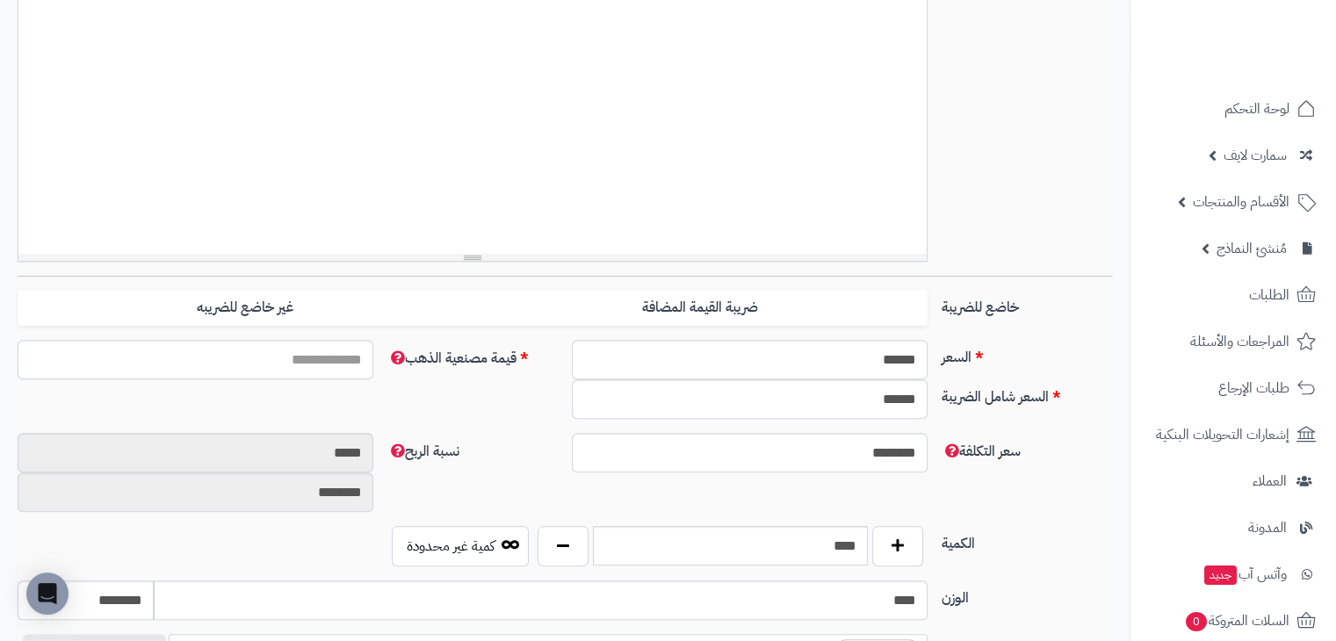
scroll to position [527, 0]
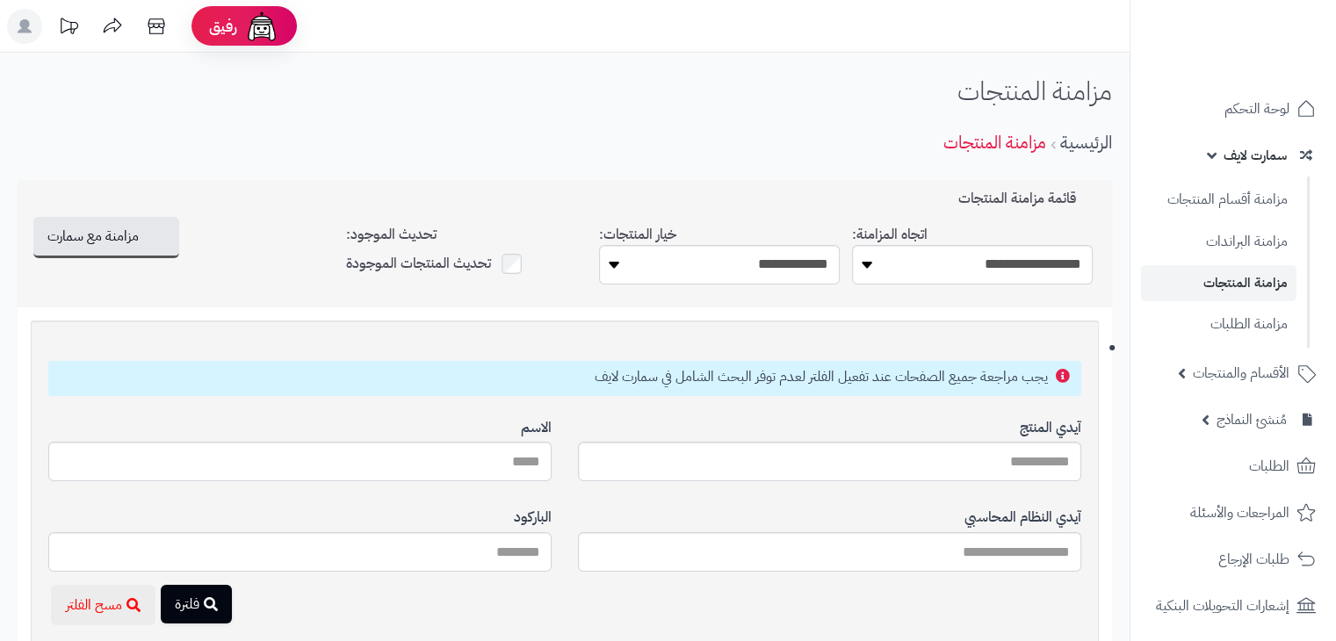
scroll to position [5307, 0]
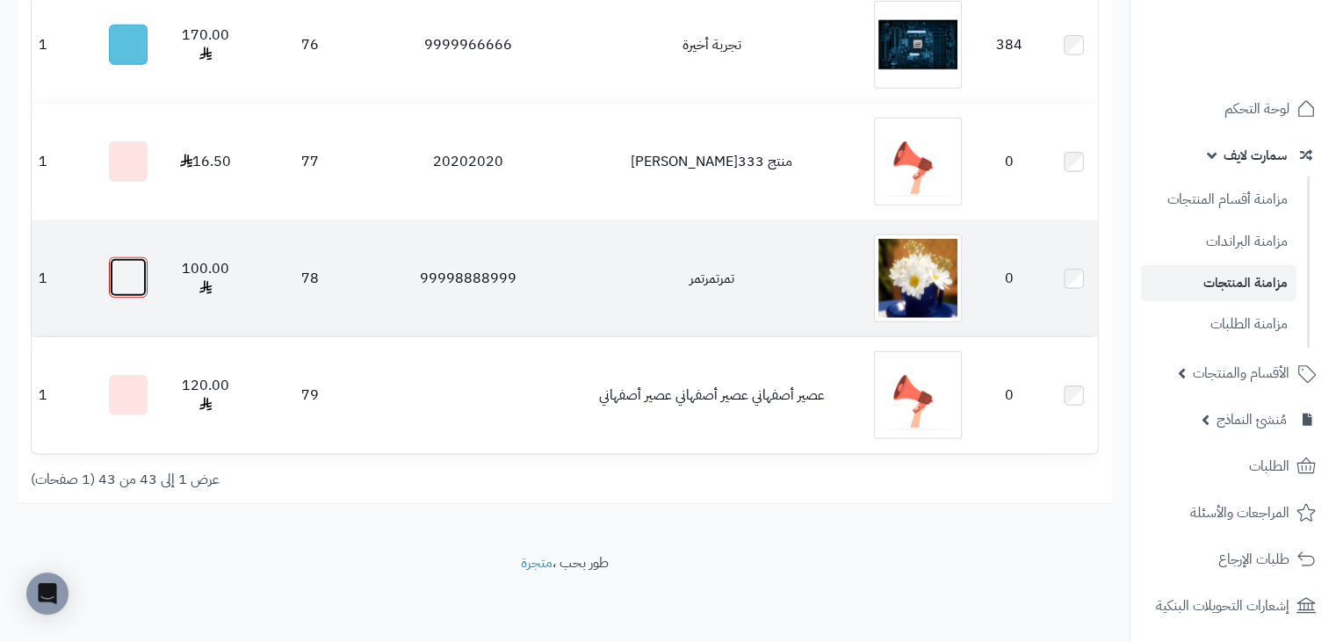
click at [126, 284] on button "button" at bounding box center [128, 277] width 39 height 40
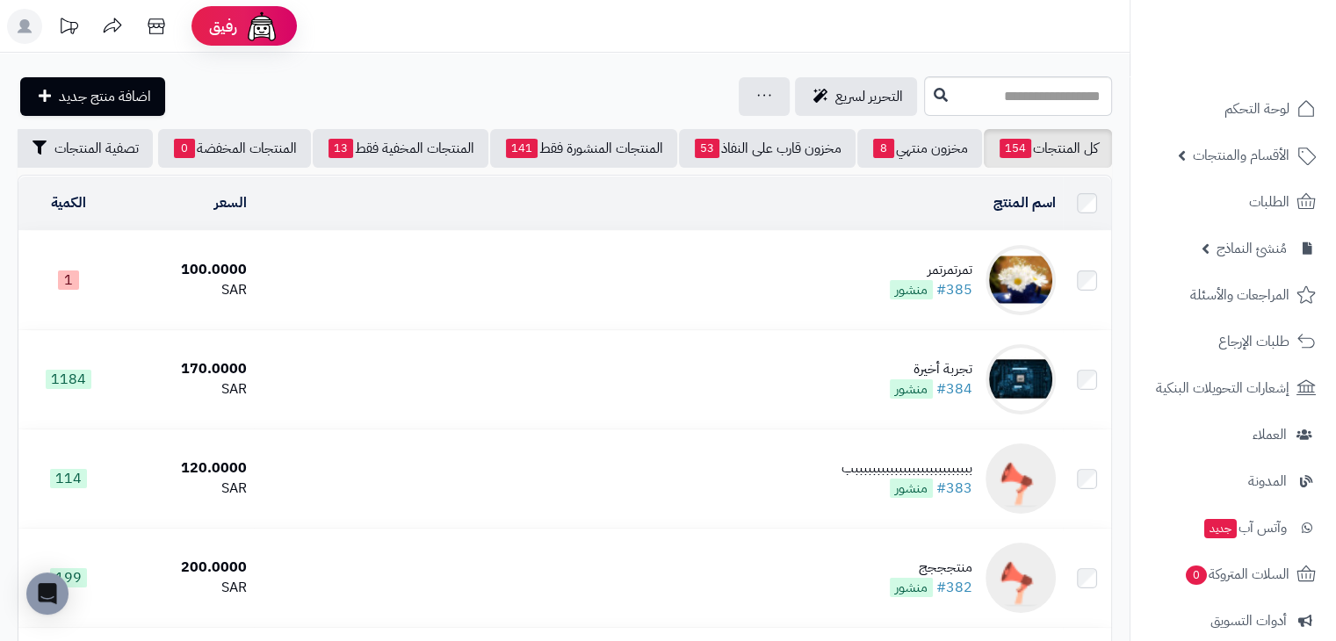
click at [1029, 285] on img at bounding box center [1021, 280] width 70 height 70
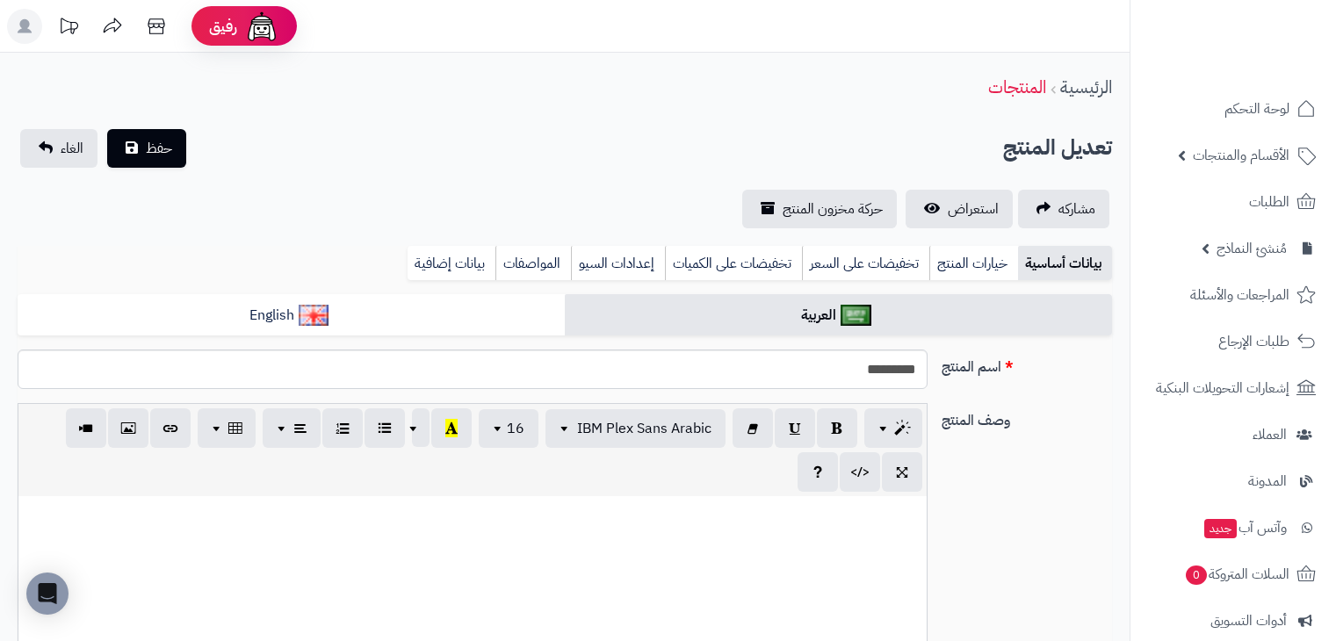
select select
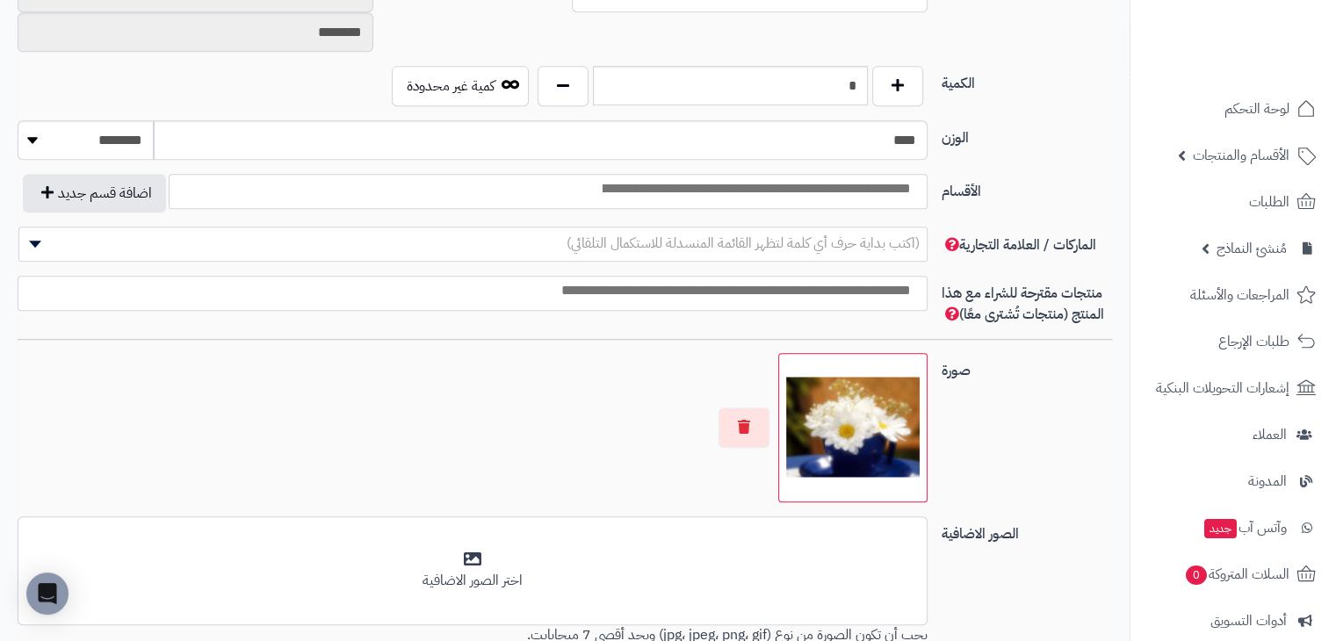
click at [869, 423] on img at bounding box center [853, 428] width 134 height 134
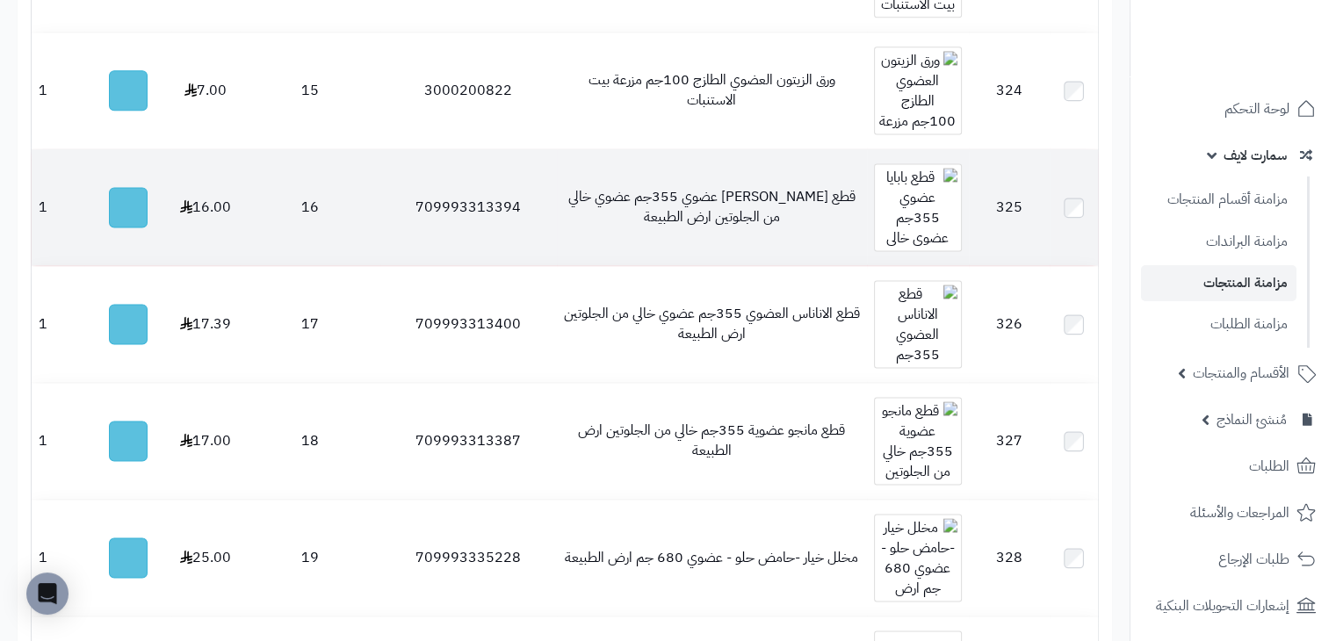
scroll to position [1674, 0]
